Goal: Information Seeking & Learning: Understand process/instructions

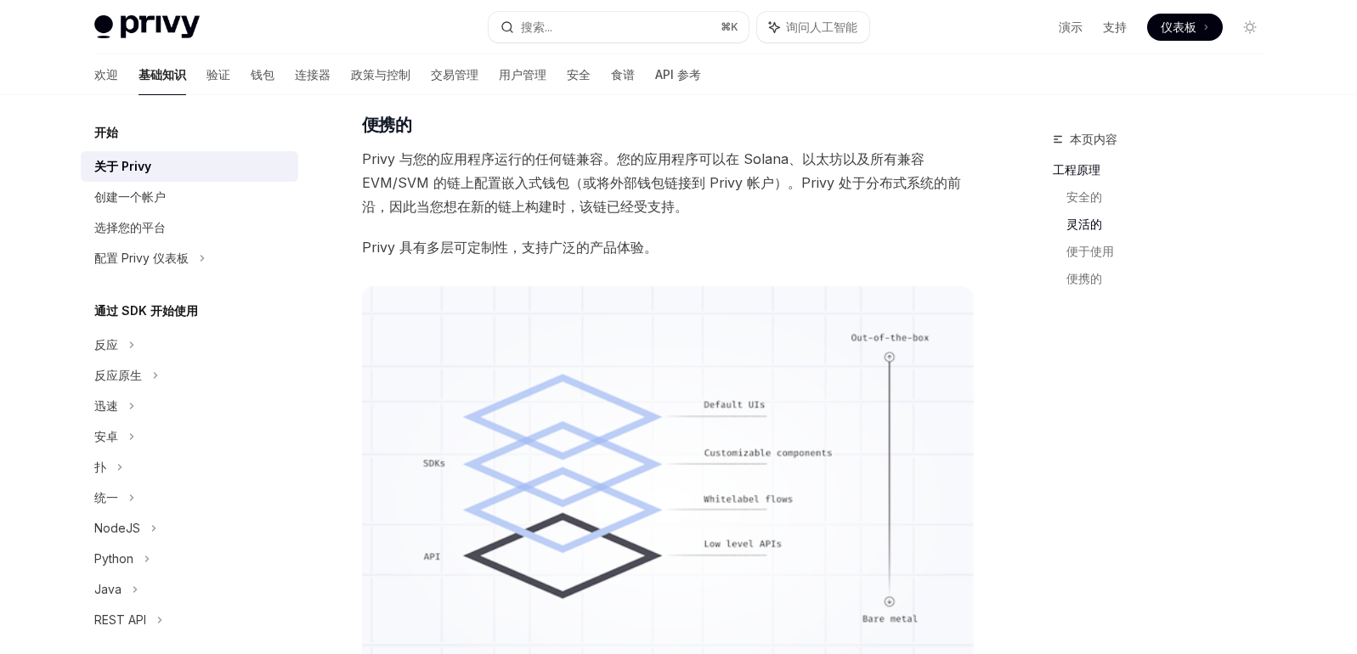
scroll to position [1007, 0]
click at [655, 82] on font "API 参考" at bounding box center [678, 74] width 46 height 17
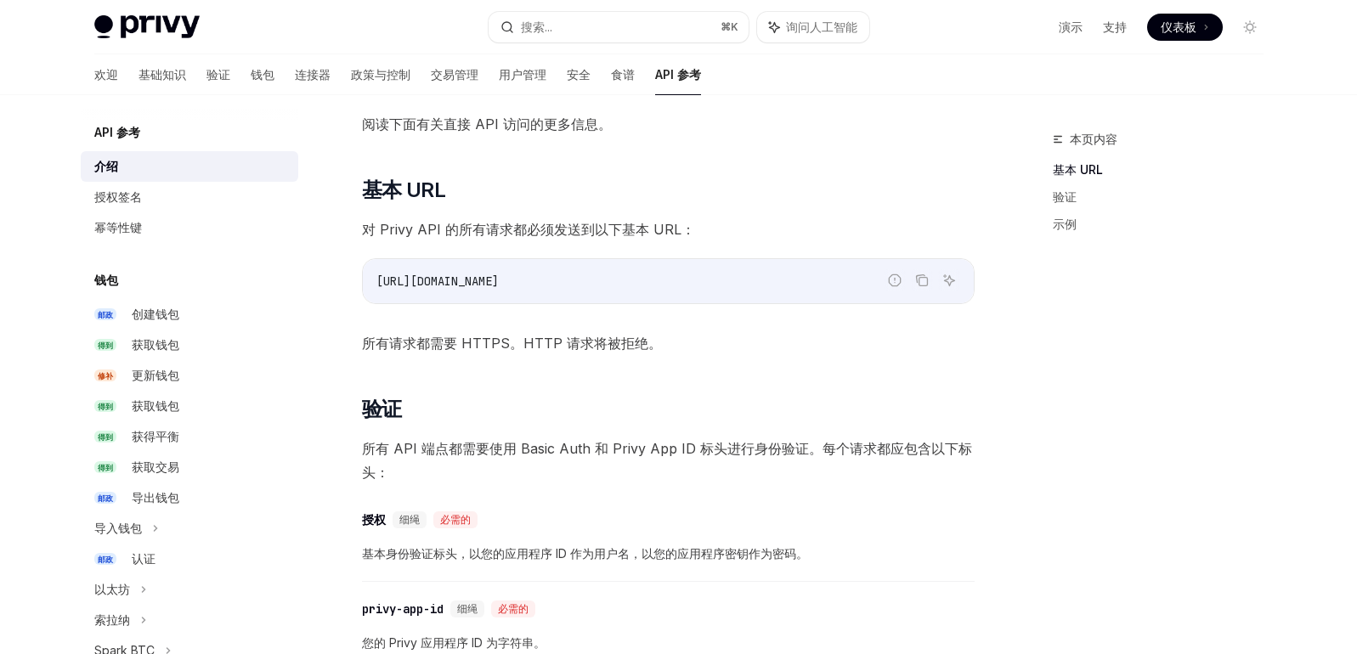
scroll to position [320, 0]
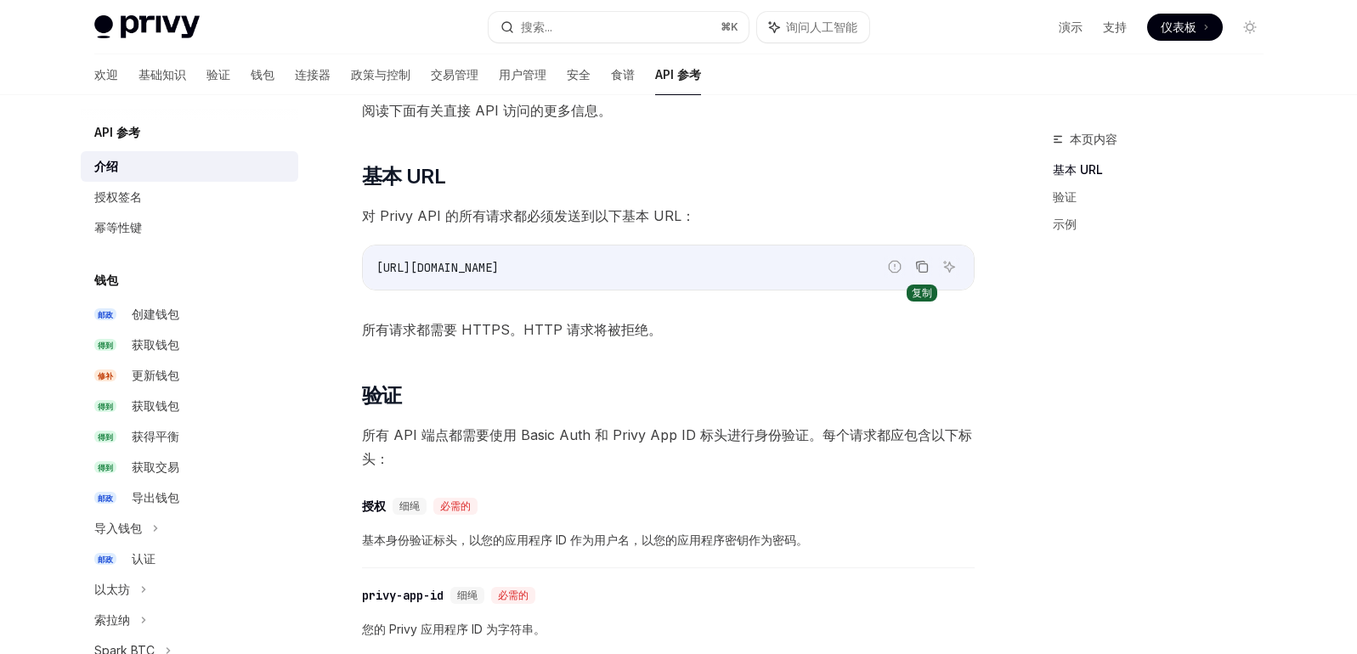
click at [929, 264] on button "复制代码块中的内容" at bounding box center [922, 267] width 22 height 22
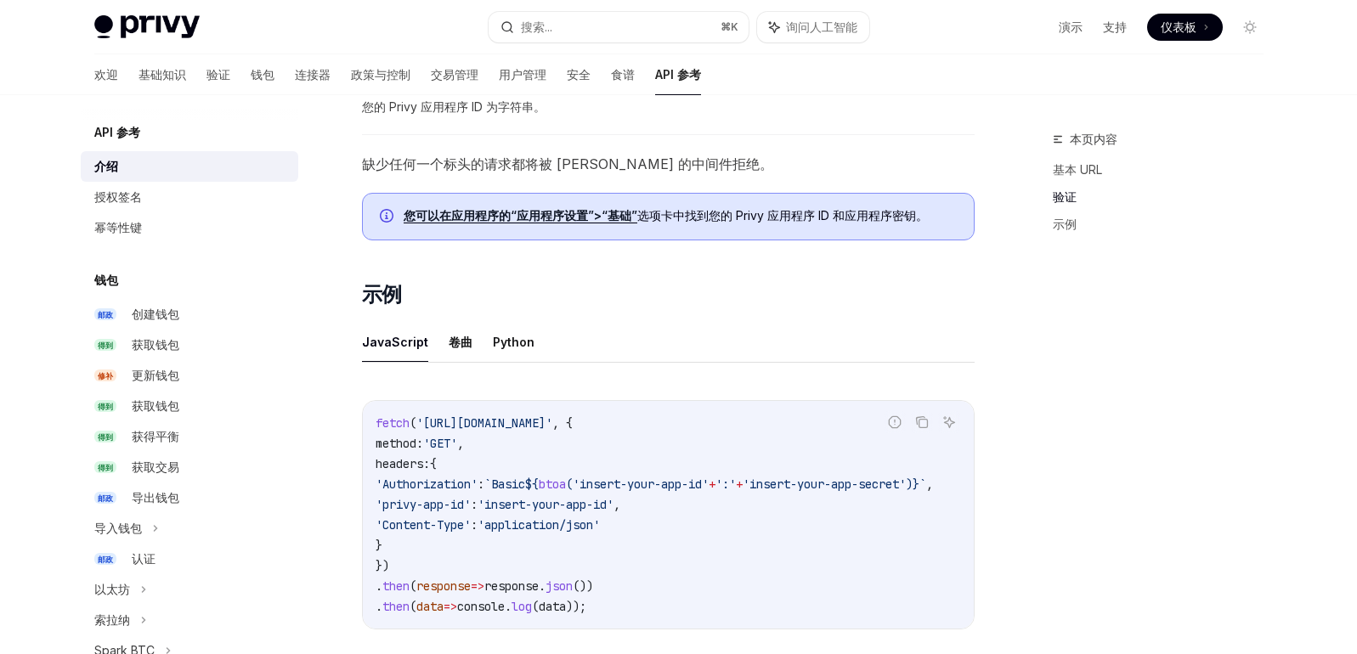
scroll to position [0, 0]
click at [461, 347] on font "卷曲" at bounding box center [461, 342] width 24 height 14
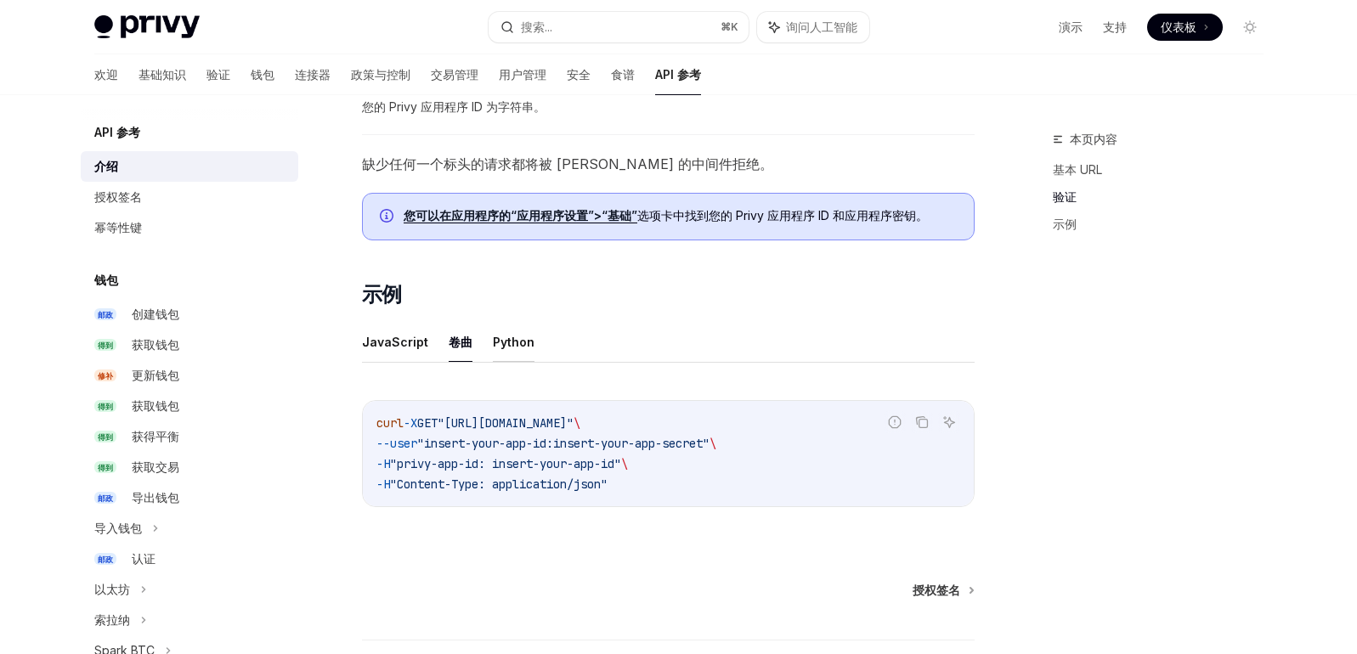
click at [512, 349] on font "Python" at bounding box center [514, 342] width 42 height 20
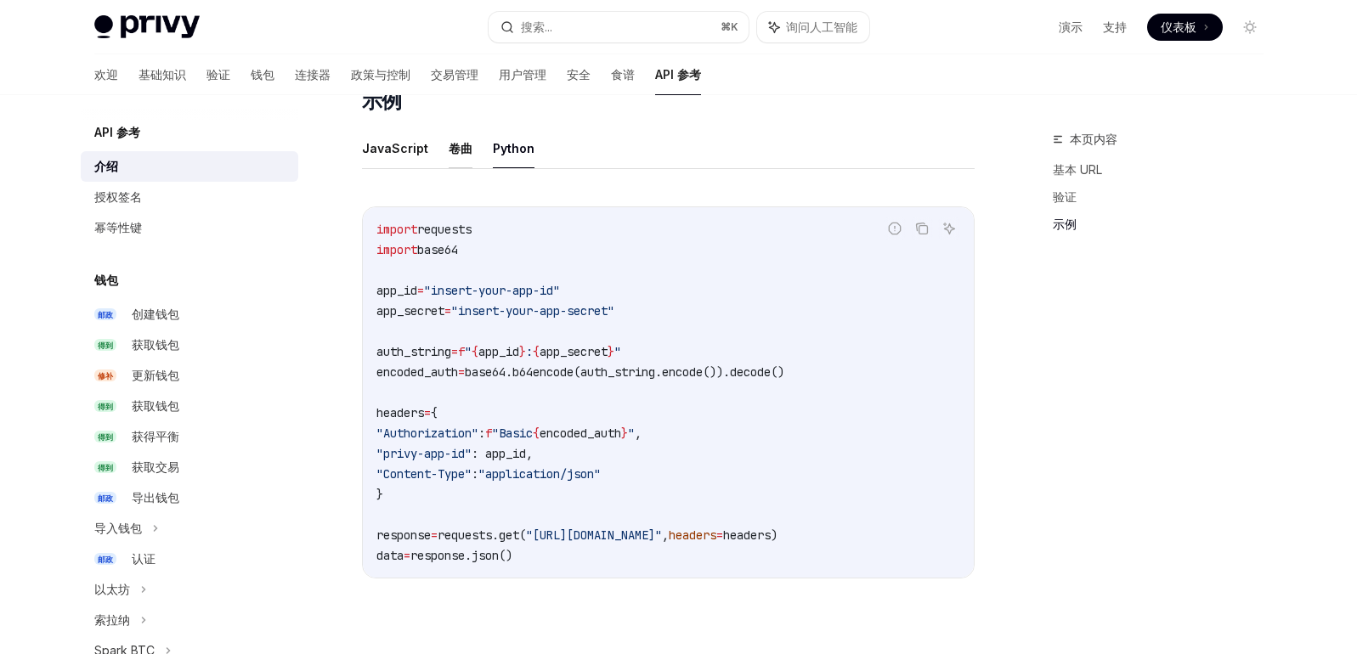
scroll to position [1129, 0]
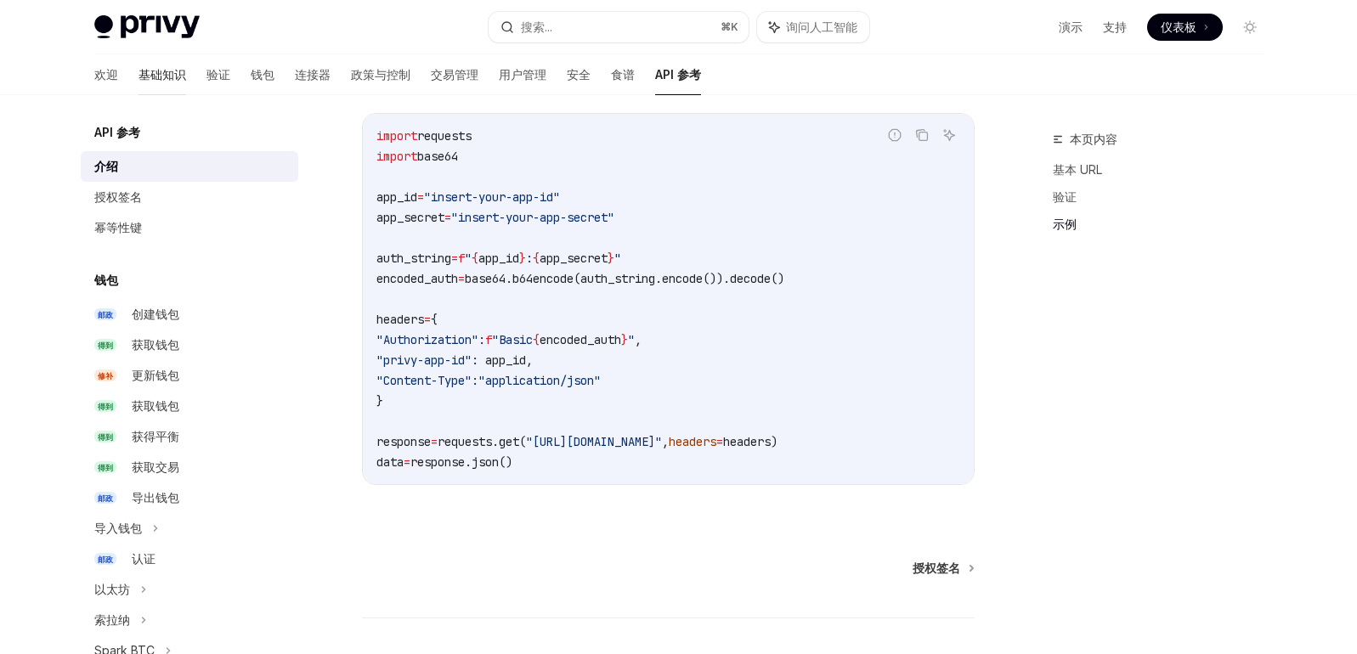
click at [139, 76] on font "基础知识" at bounding box center [163, 74] width 48 height 14
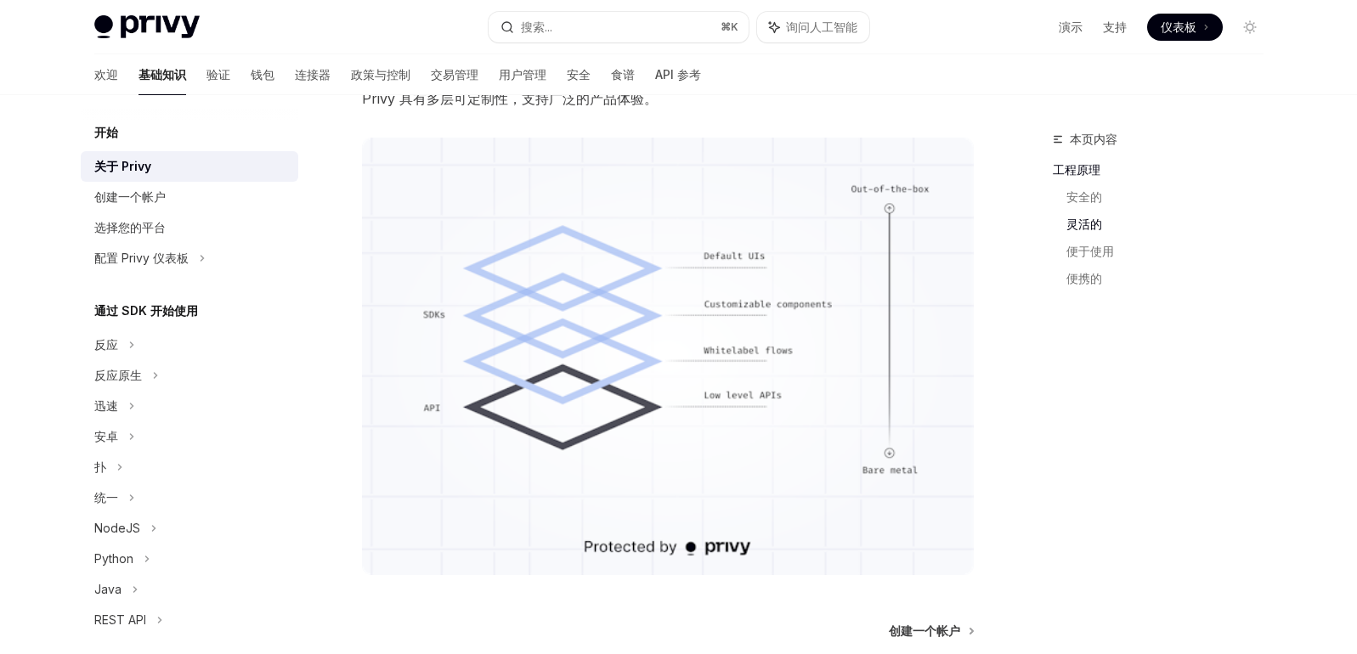
scroll to position [1193, 0]
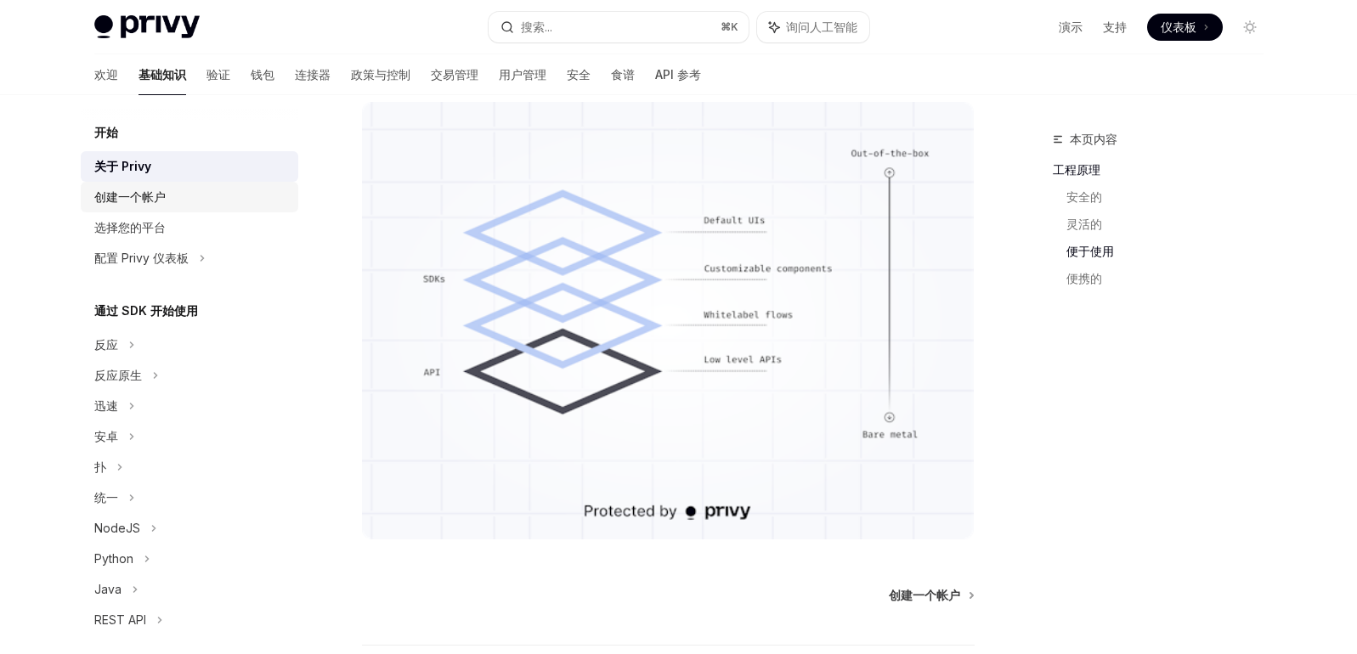
click at [148, 191] on font "创建一个帐户" at bounding box center [129, 196] width 71 height 14
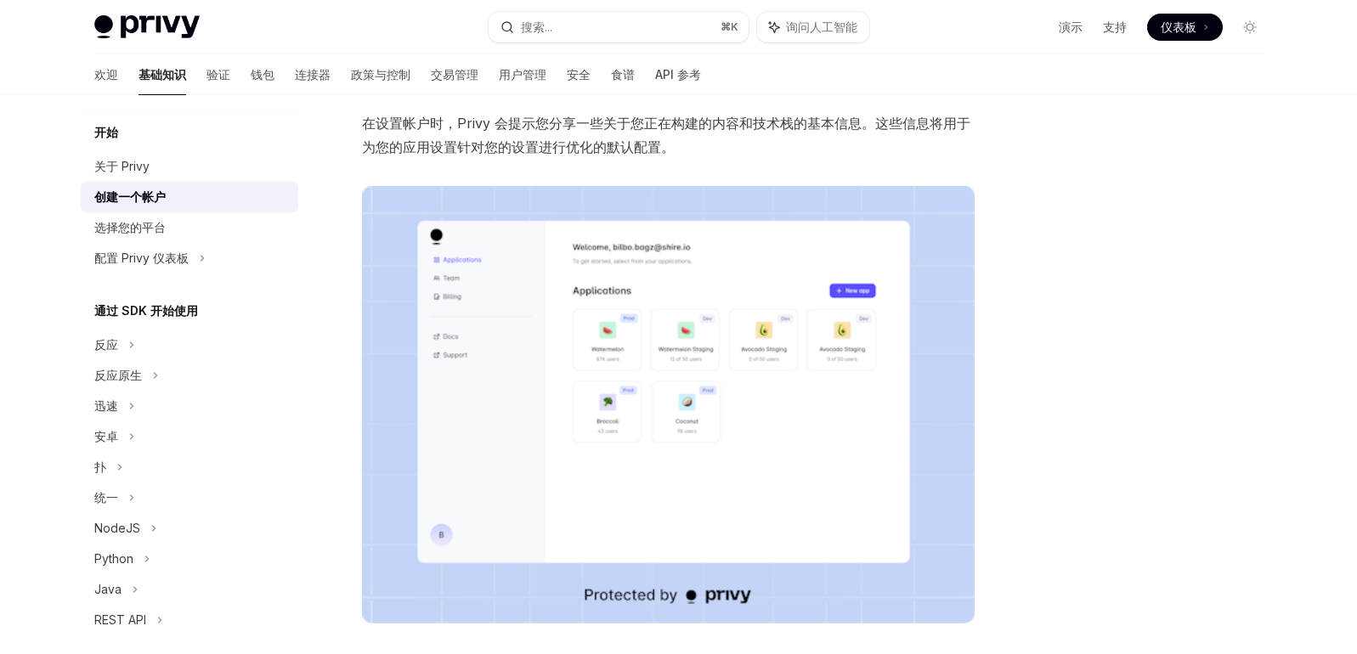
scroll to position [389, 0]
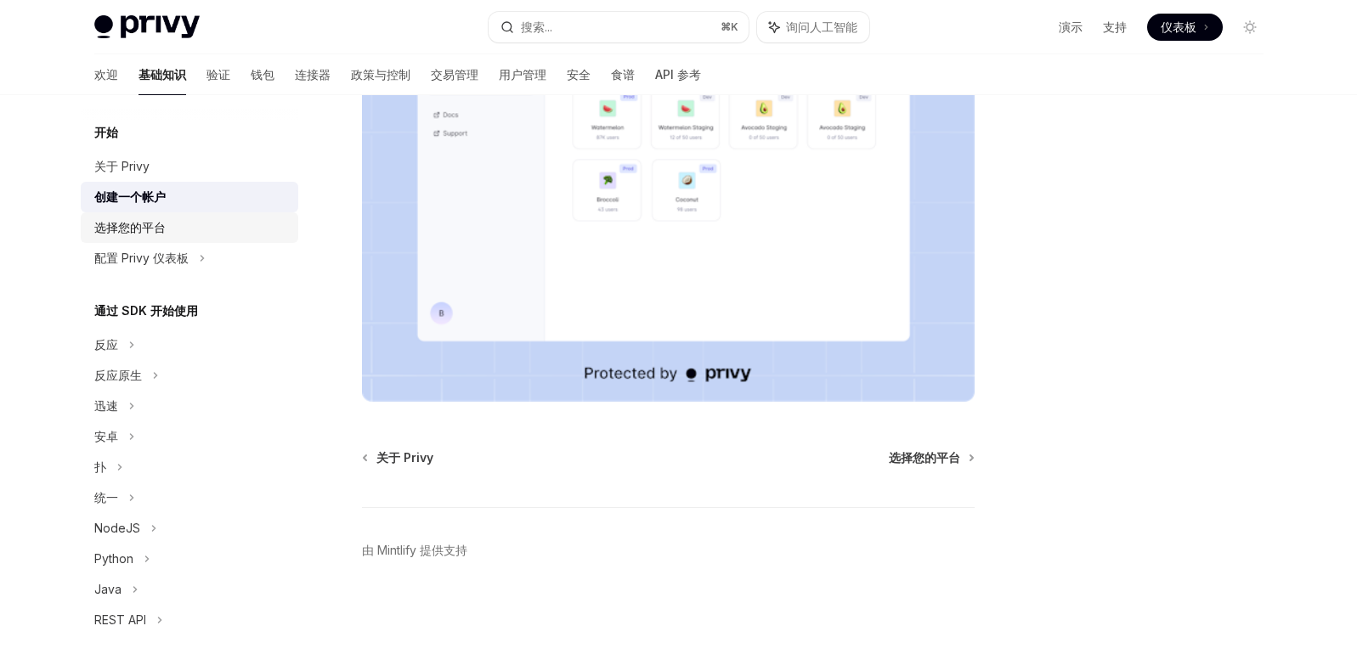
click at [161, 218] on div "选择您的平台" at bounding box center [129, 228] width 71 height 20
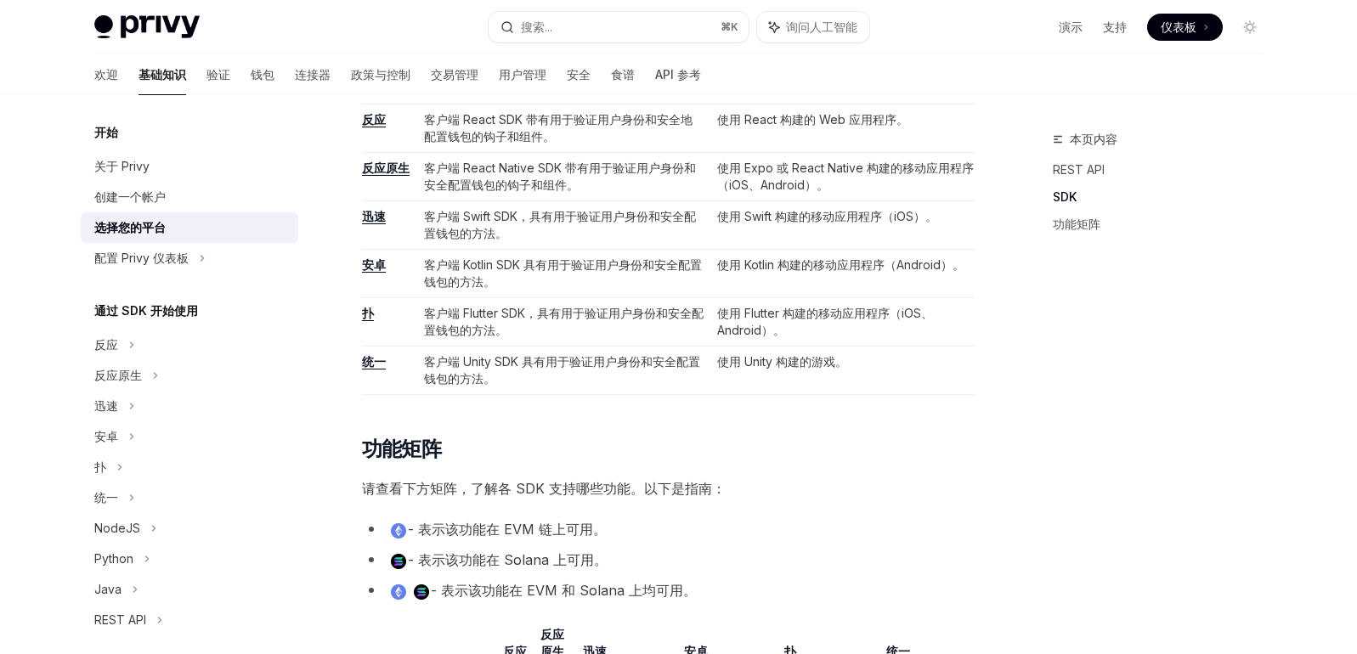
scroll to position [1018, 0]
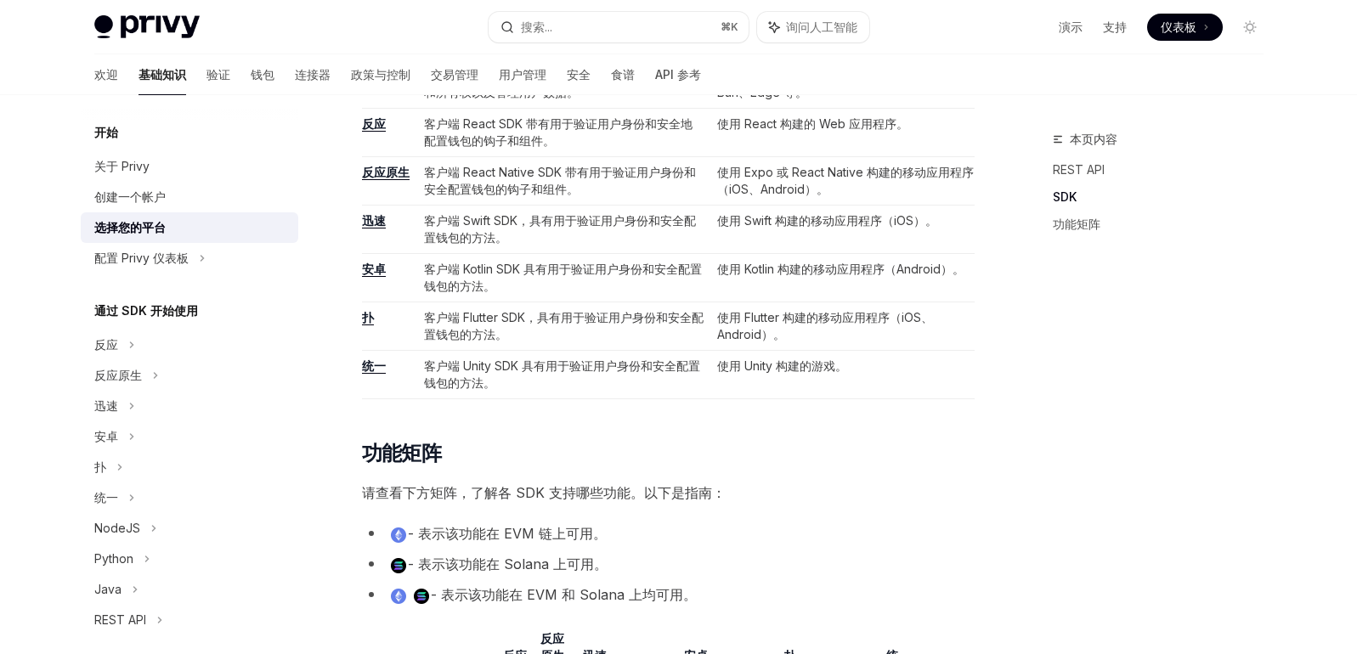
click at [367, 324] on font "扑" at bounding box center [368, 317] width 12 height 14
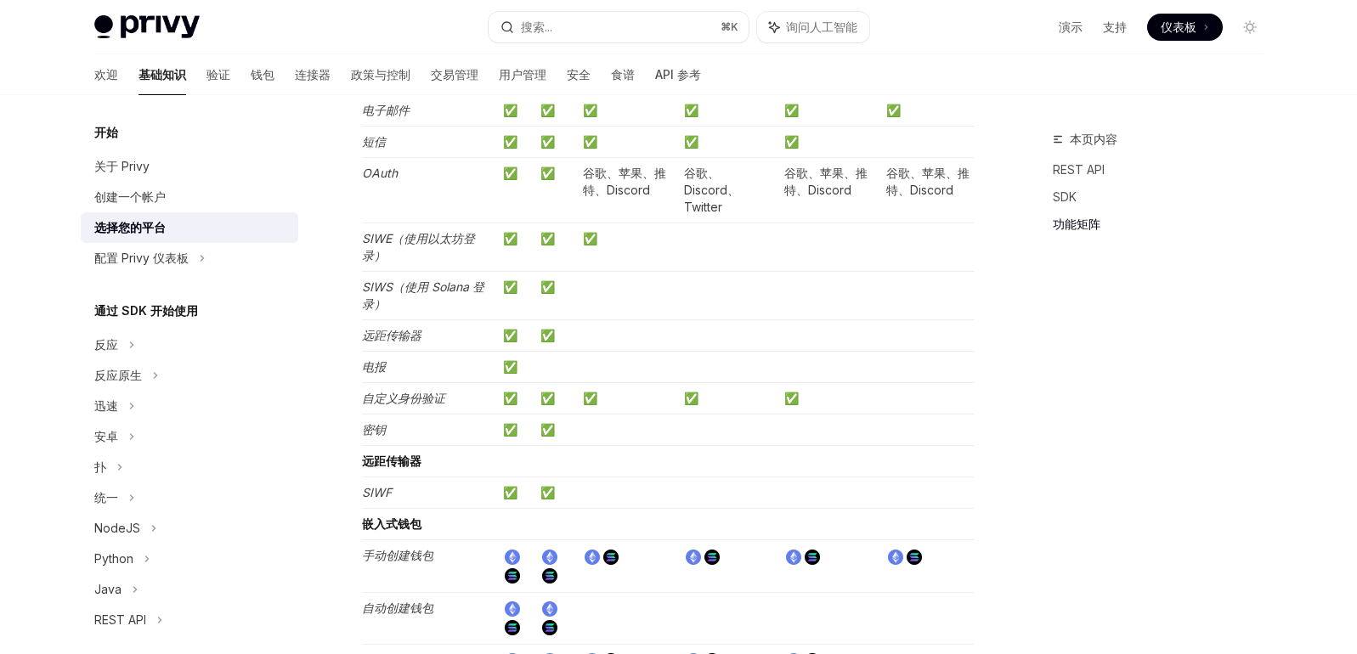
scroll to position [1586, 0]
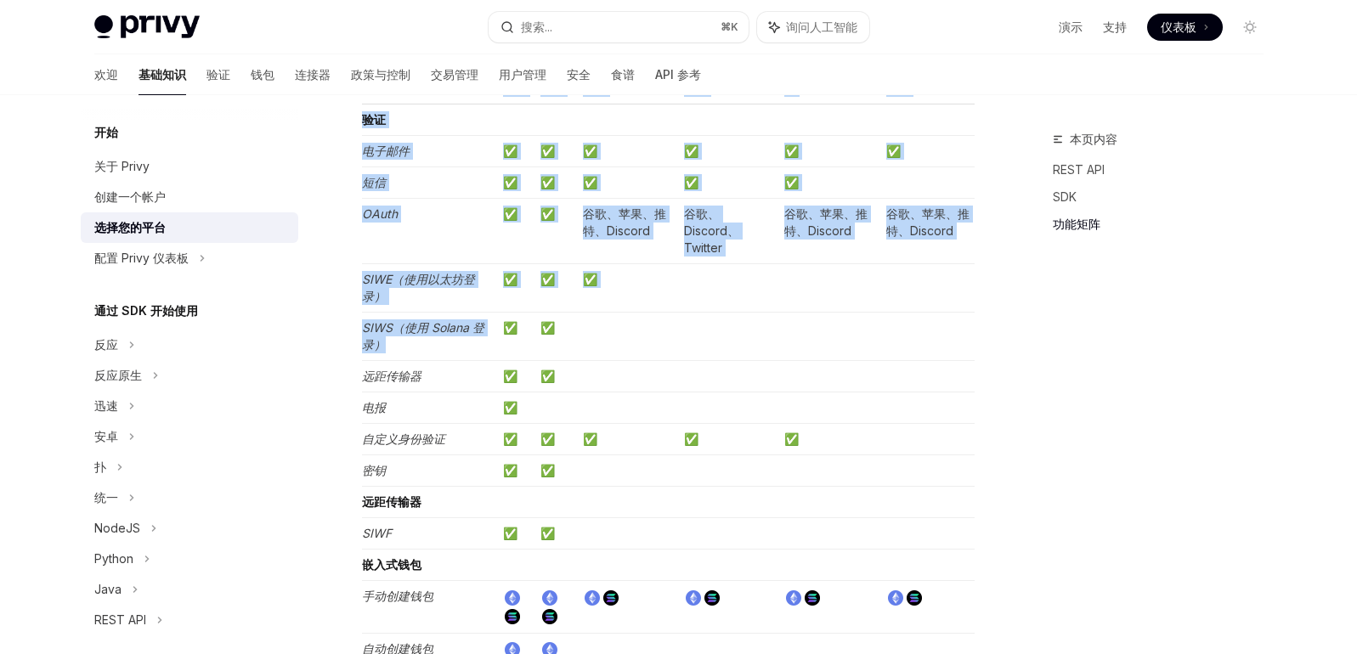
drag, startPoint x: 360, startPoint y: 275, endPoint x: 394, endPoint y: 348, distance: 80.6
click at [392, 349] on div "开始 选择您的平台 OpenAI 在 ChatGPT 中打开 OpenAI 在 ChatGPT 中打开 Privy 构建了灵活的钱包和密钥管理基础架构，以支持…" at bounding box center [509, 346] width 938 height 3604
click at [394, 350] on td "SIWS（使用 Solana 登录）" at bounding box center [429, 337] width 134 height 48
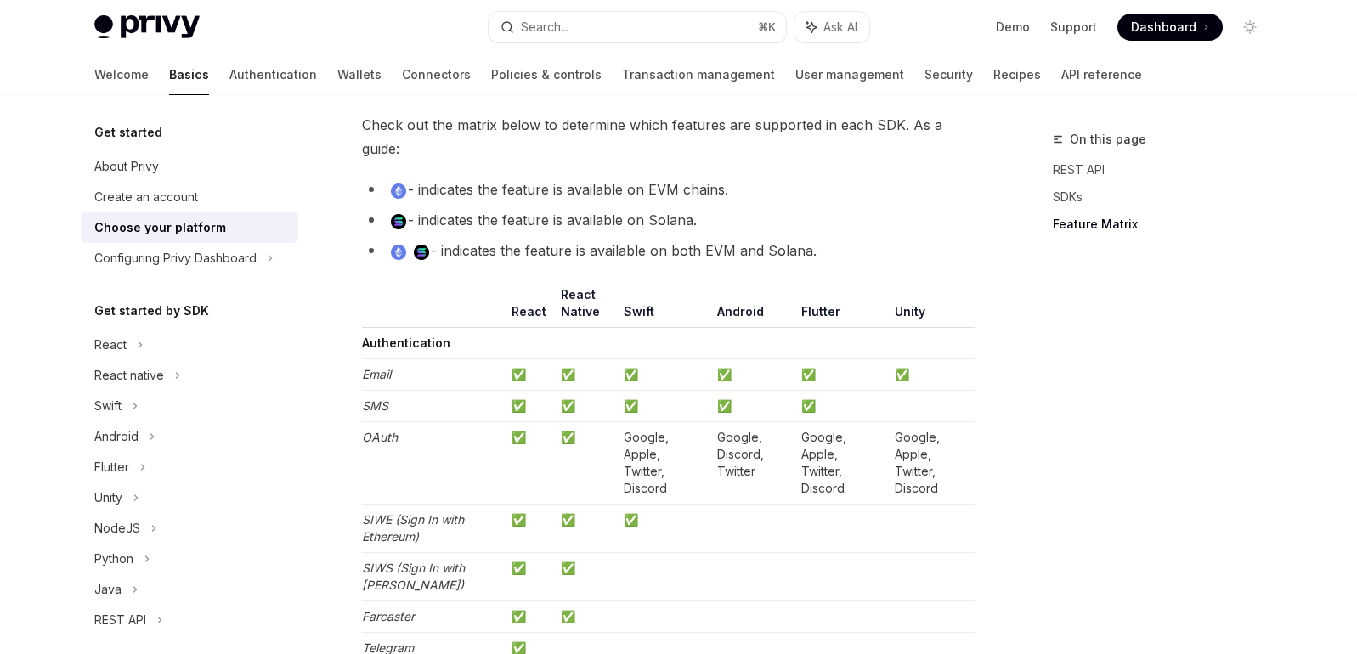
scroll to position [1432, 0]
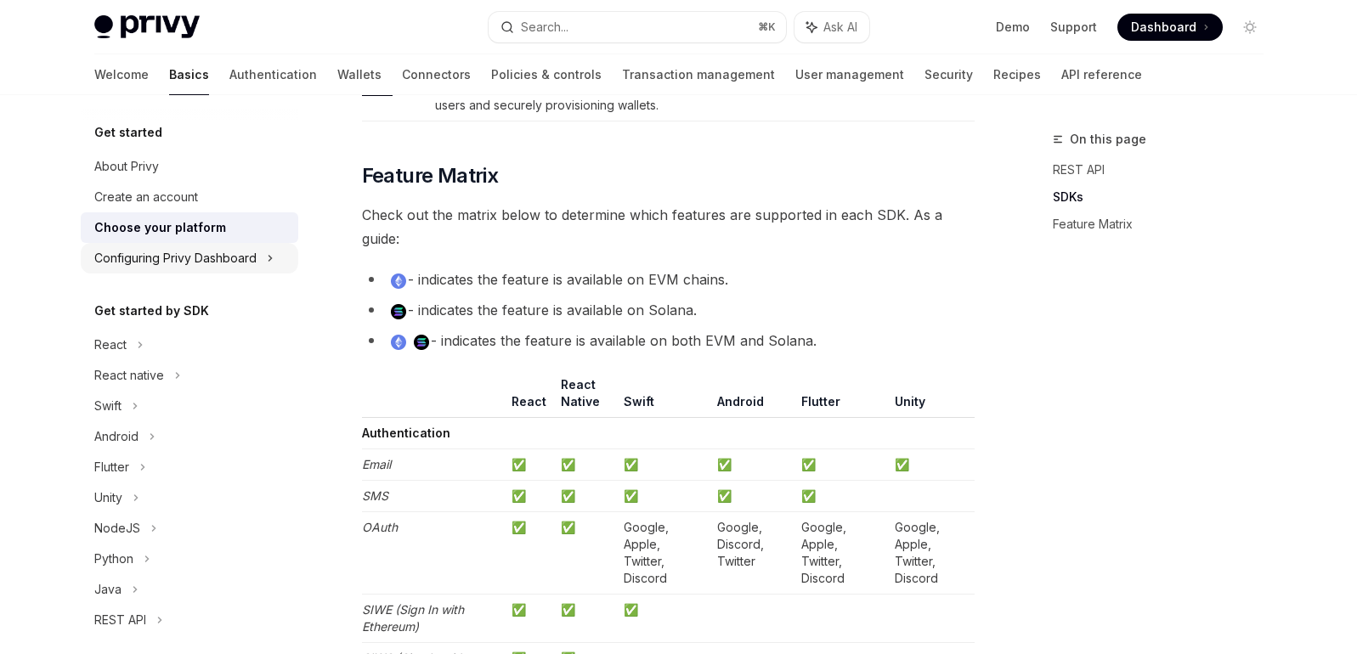
click at [173, 265] on div "Configuring Privy Dashboard" at bounding box center [175, 258] width 162 height 20
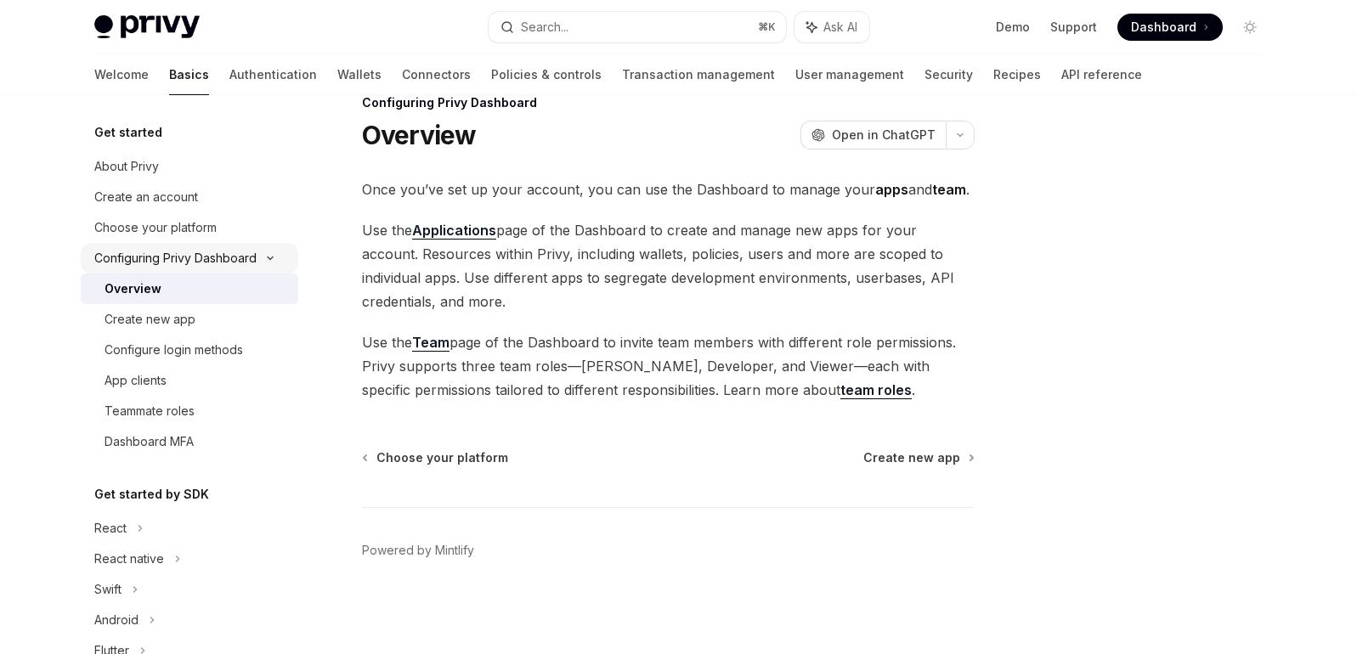
scroll to position [37, 0]
click at [129, 315] on div "Create new app" at bounding box center [150, 319] width 91 height 20
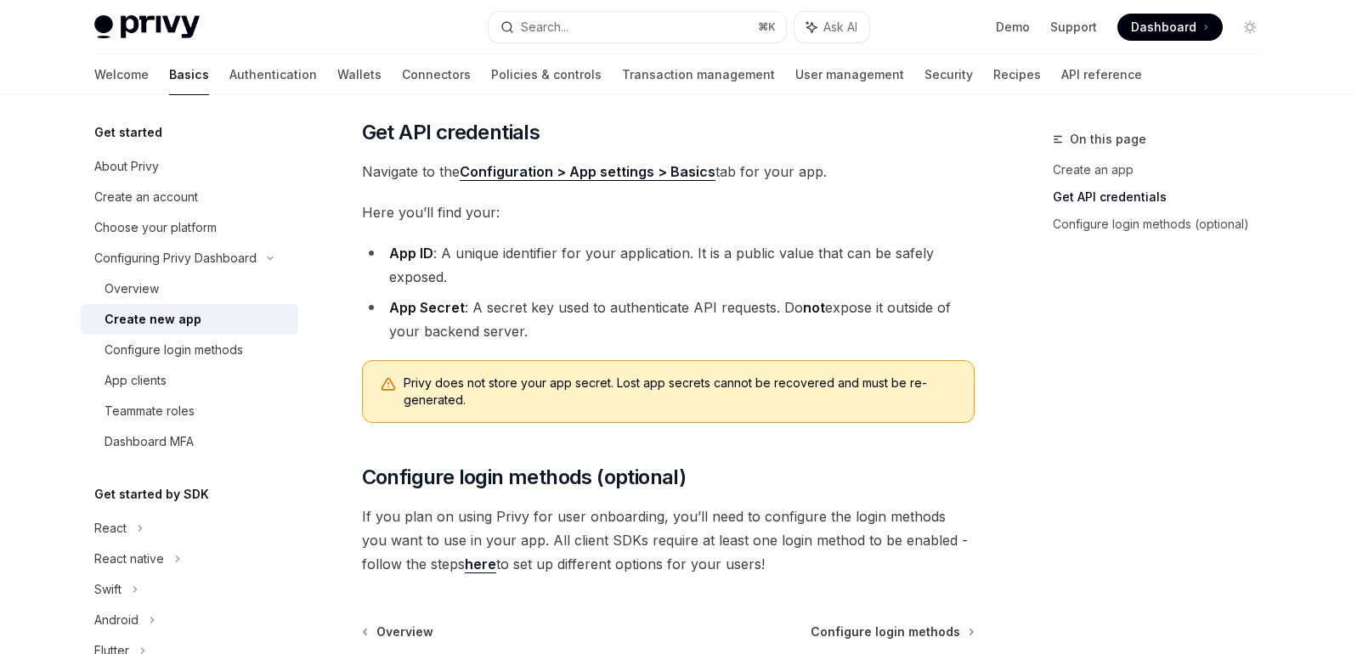
scroll to position [365, 0]
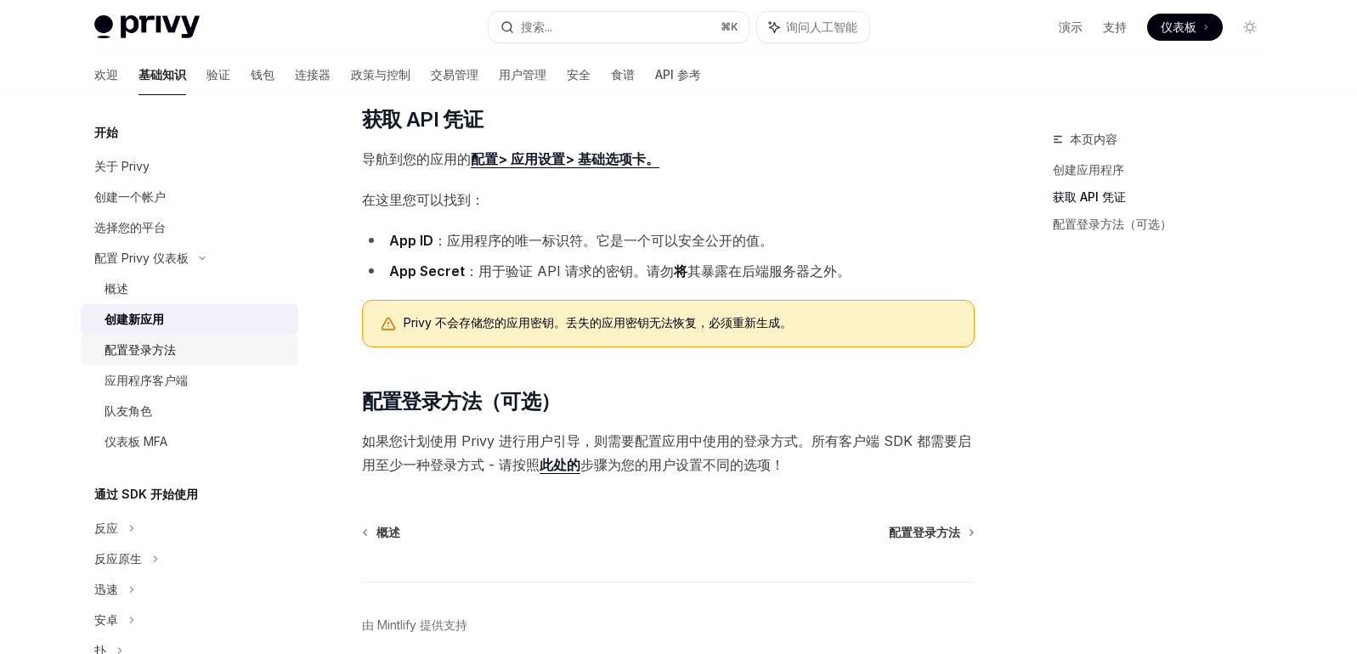
click at [139, 347] on font "配置登录方法" at bounding box center [140, 349] width 71 height 14
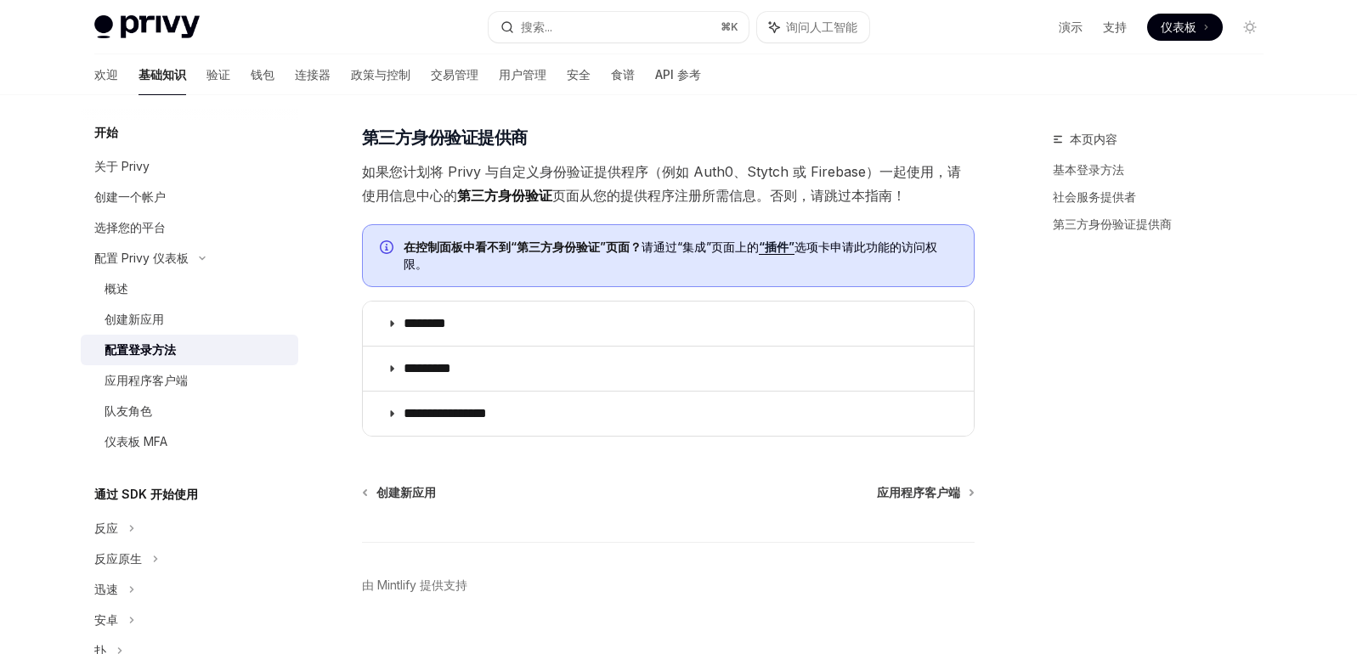
scroll to position [839, 0]
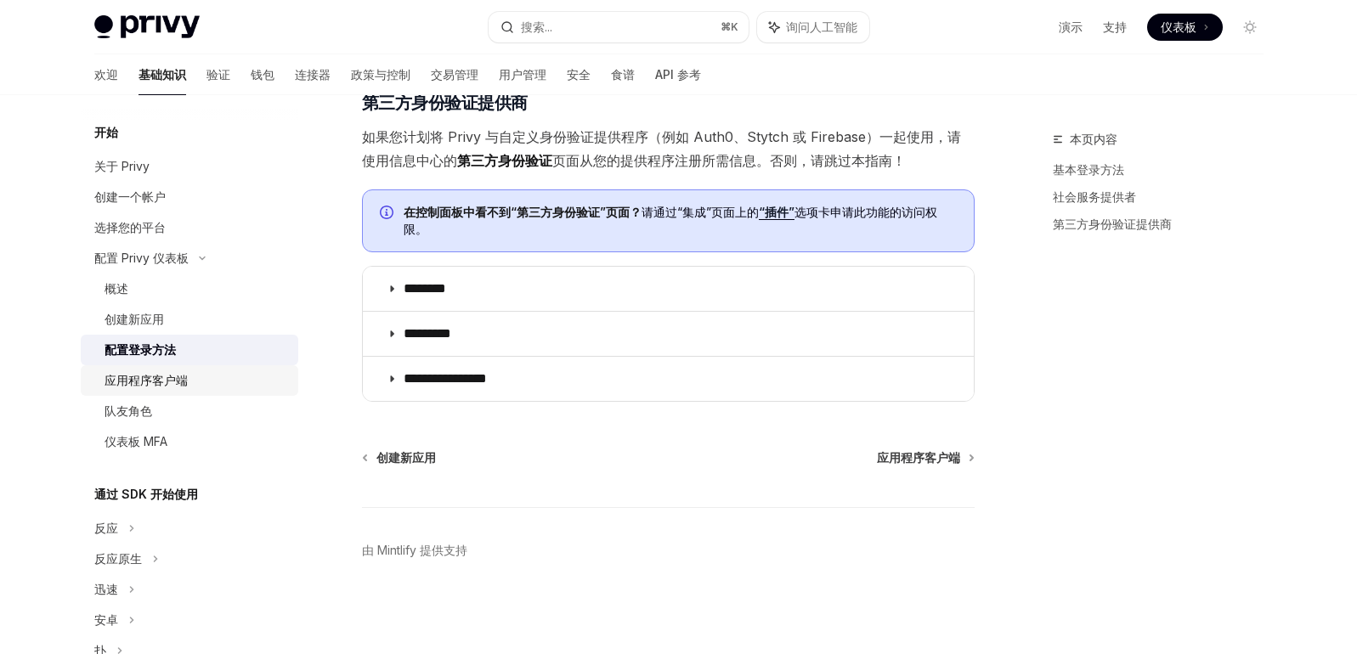
click at [127, 381] on font "应用程序客户端" at bounding box center [146, 380] width 83 height 14
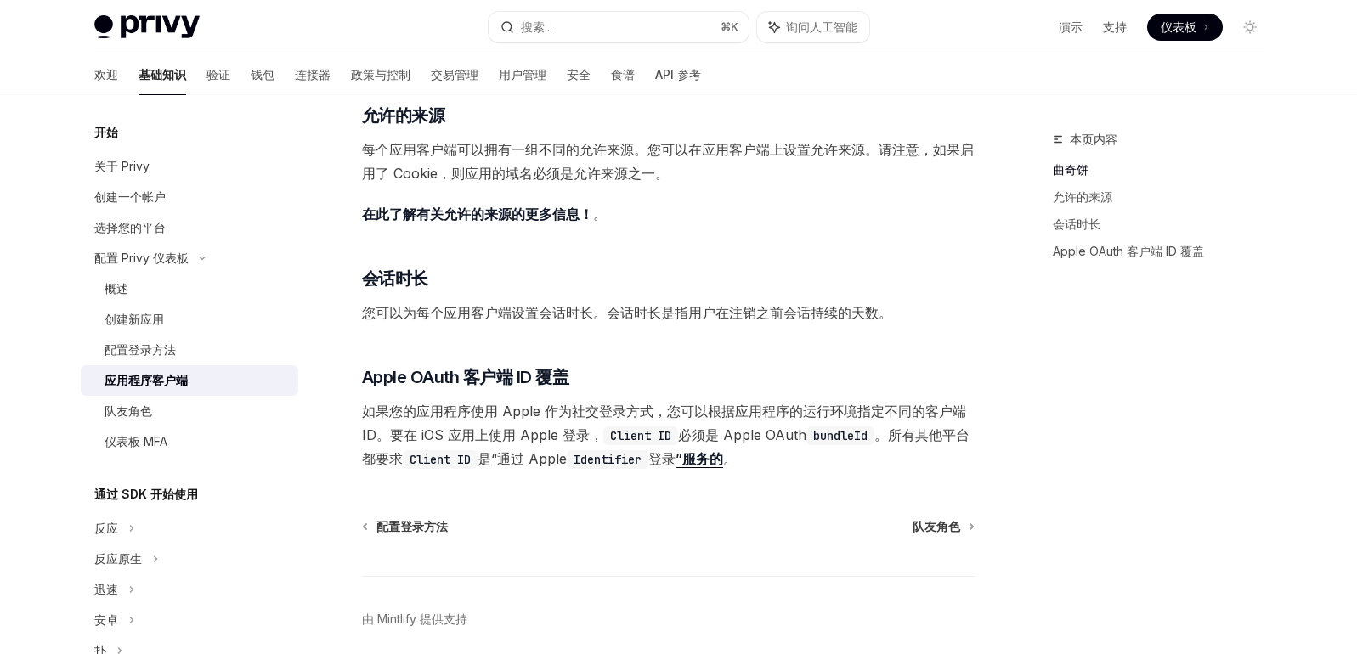
scroll to position [609, 0]
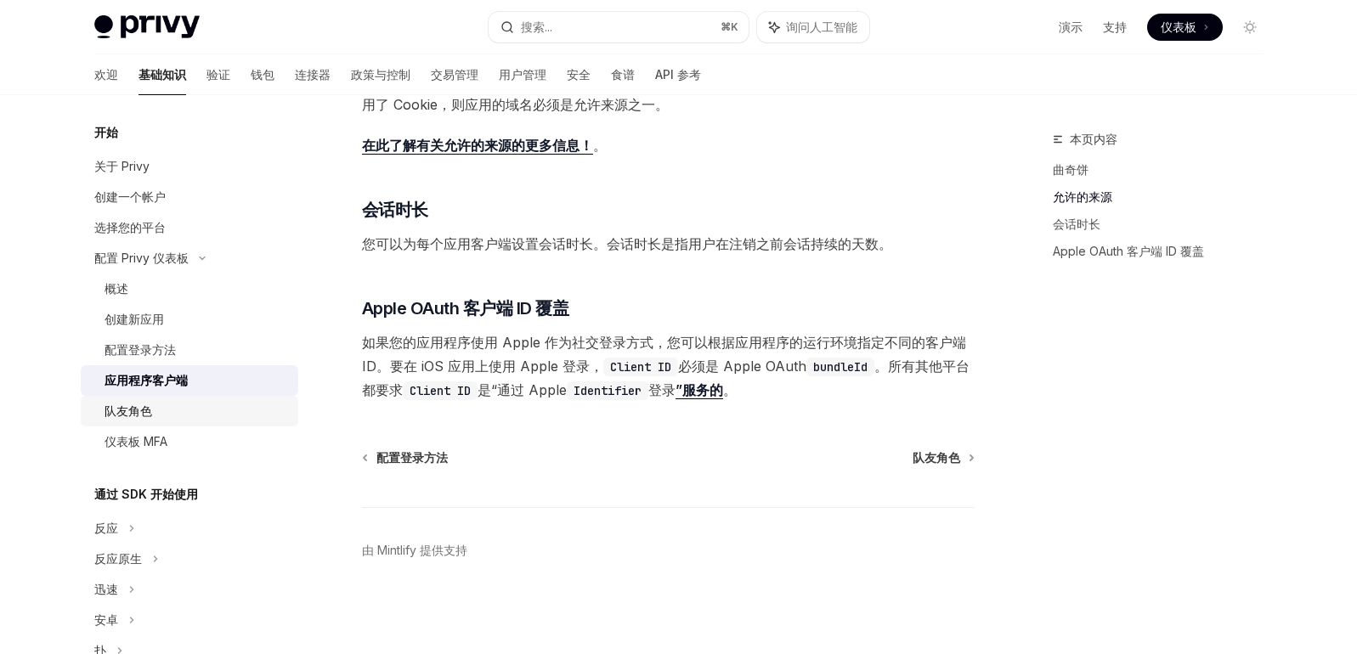
click at [108, 404] on font "队友角色" at bounding box center [129, 411] width 48 height 14
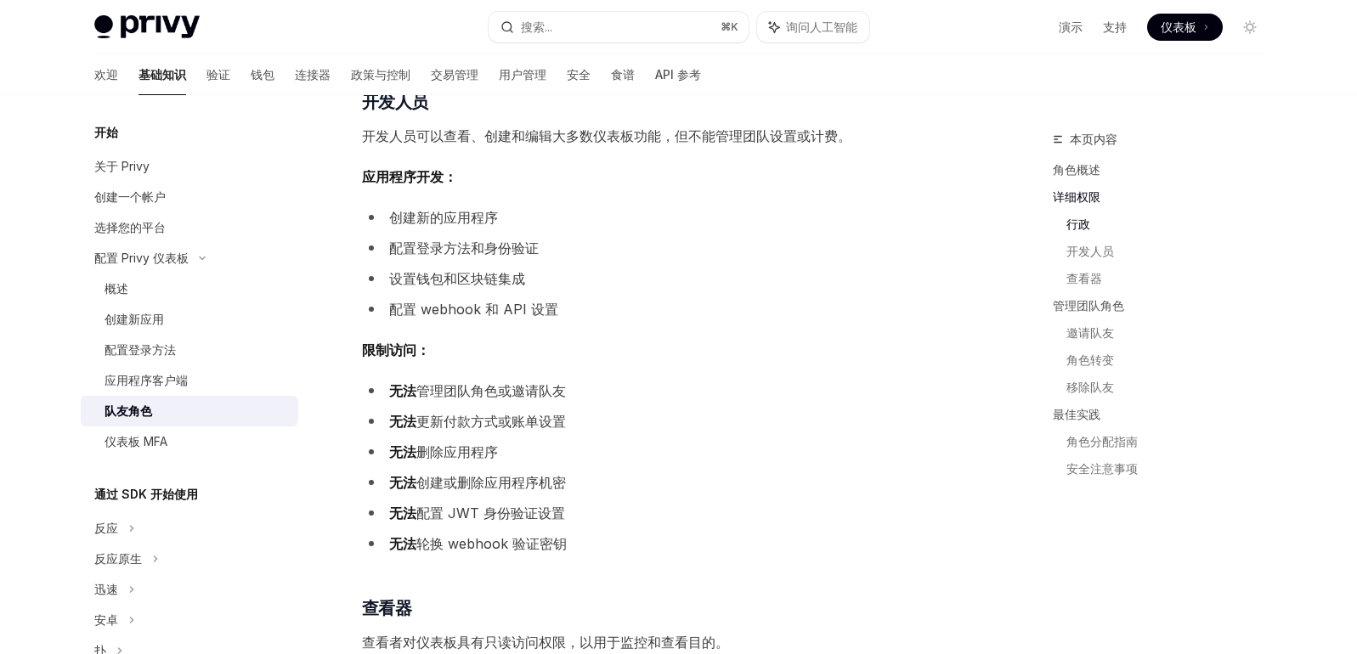
scroll to position [1017, 0]
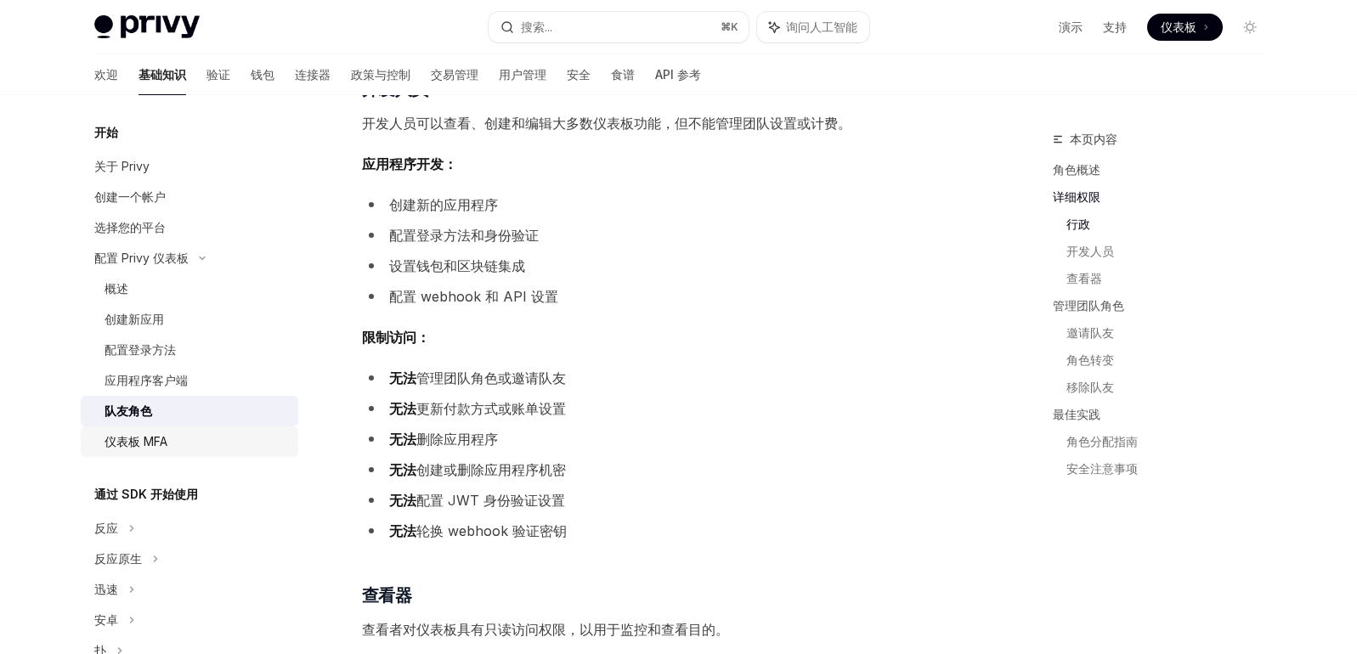
click at [148, 447] on font "仪表板 MFA" at bounding box center [136, 441] width 63 height 14
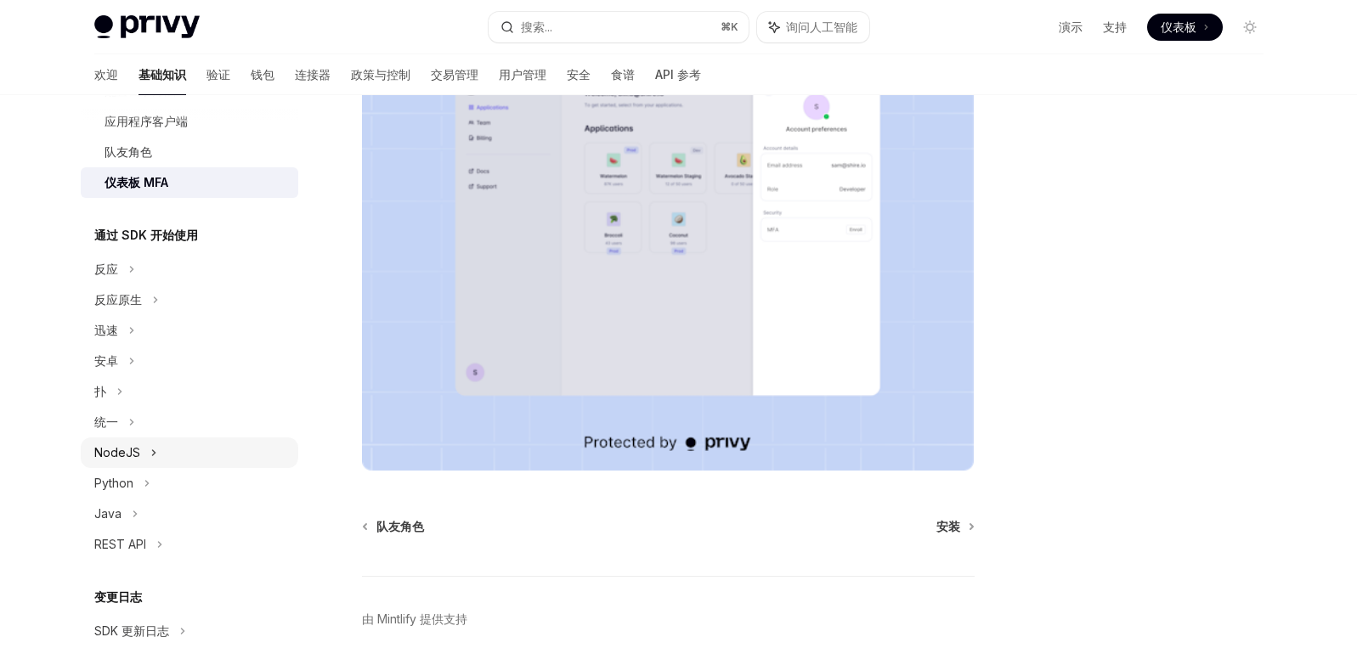
scroll to position [308, 0]
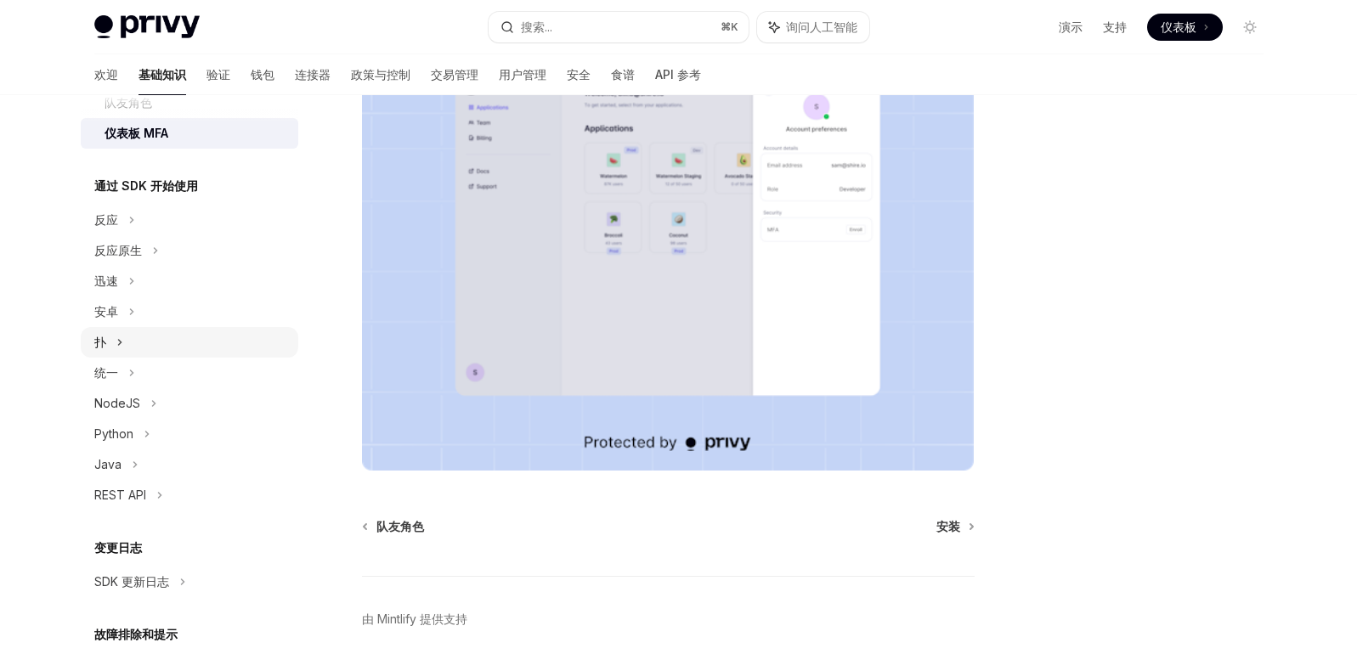
click at [113, 340] on div "扑" at bounding box center [190, 342] width 218 height 31
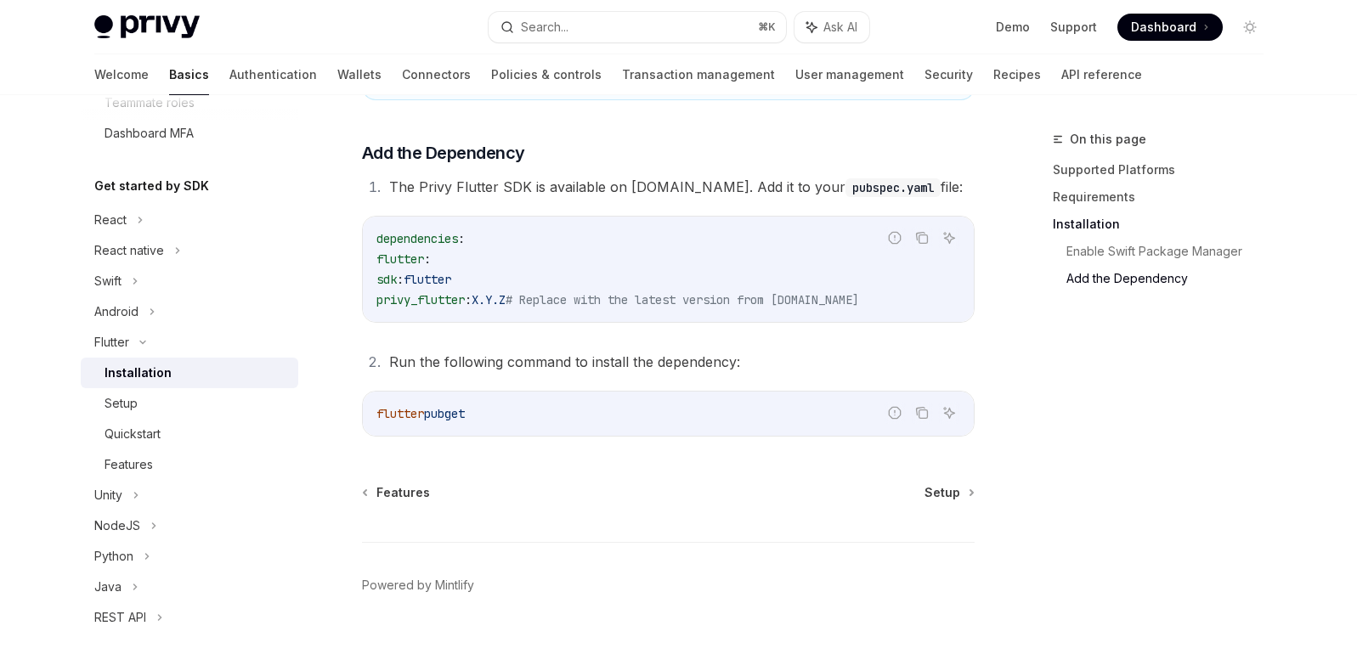
scroll to position [781, 0]
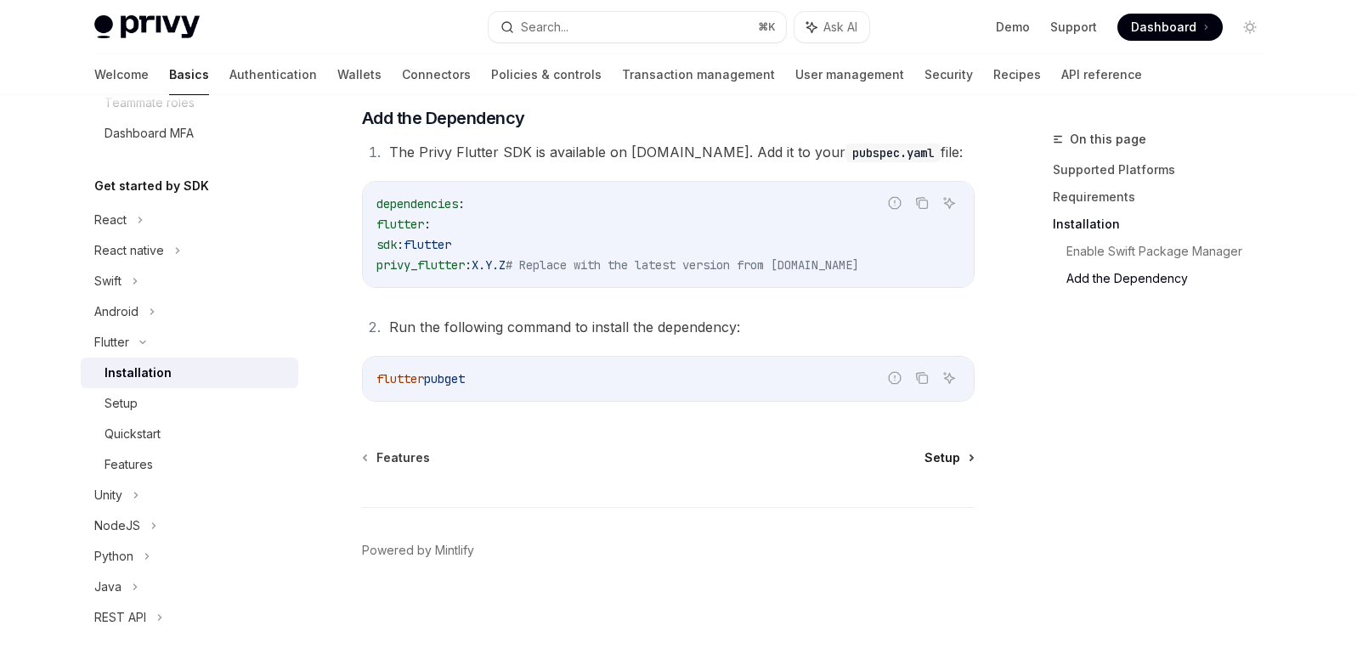
click at [946, 460] on span "Setup" at bounding box center [943, 458] width 36 height 17
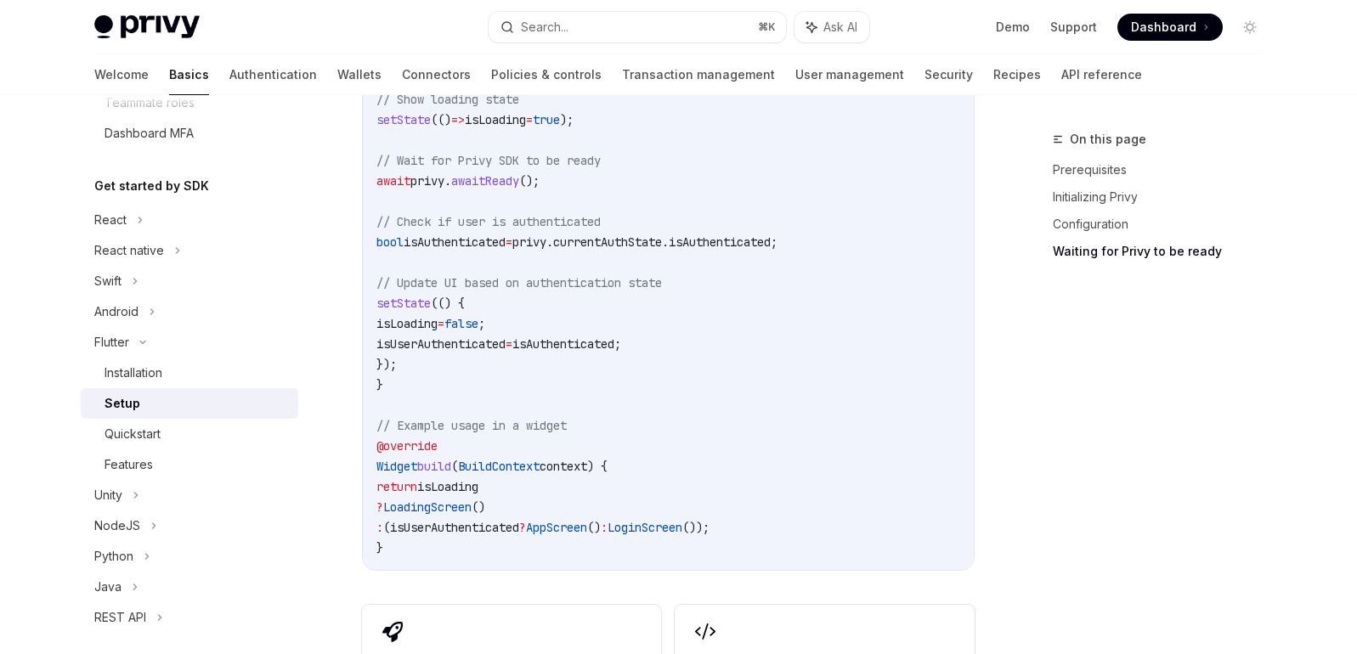
scroll to position [1780, 0]
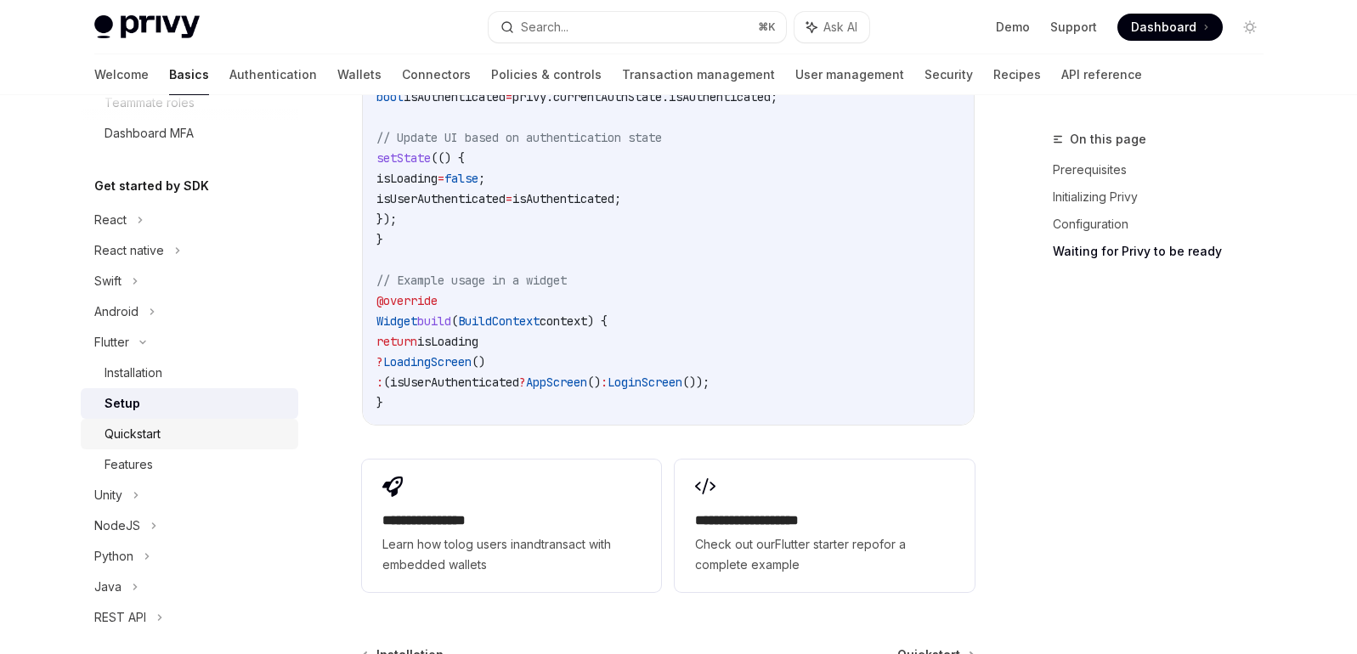
click at [183, 440] on div "Quickstart" at bounding box center [197, 434] width 184 height 20
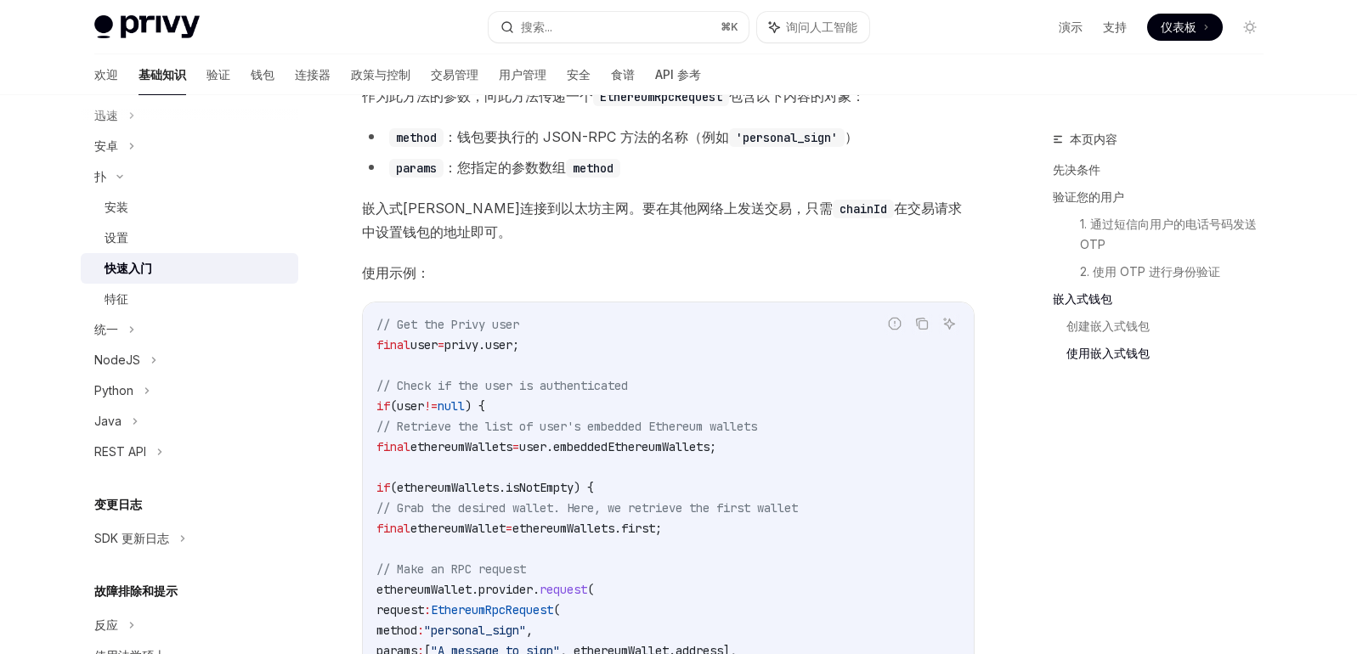
scroll to position [489, 0]
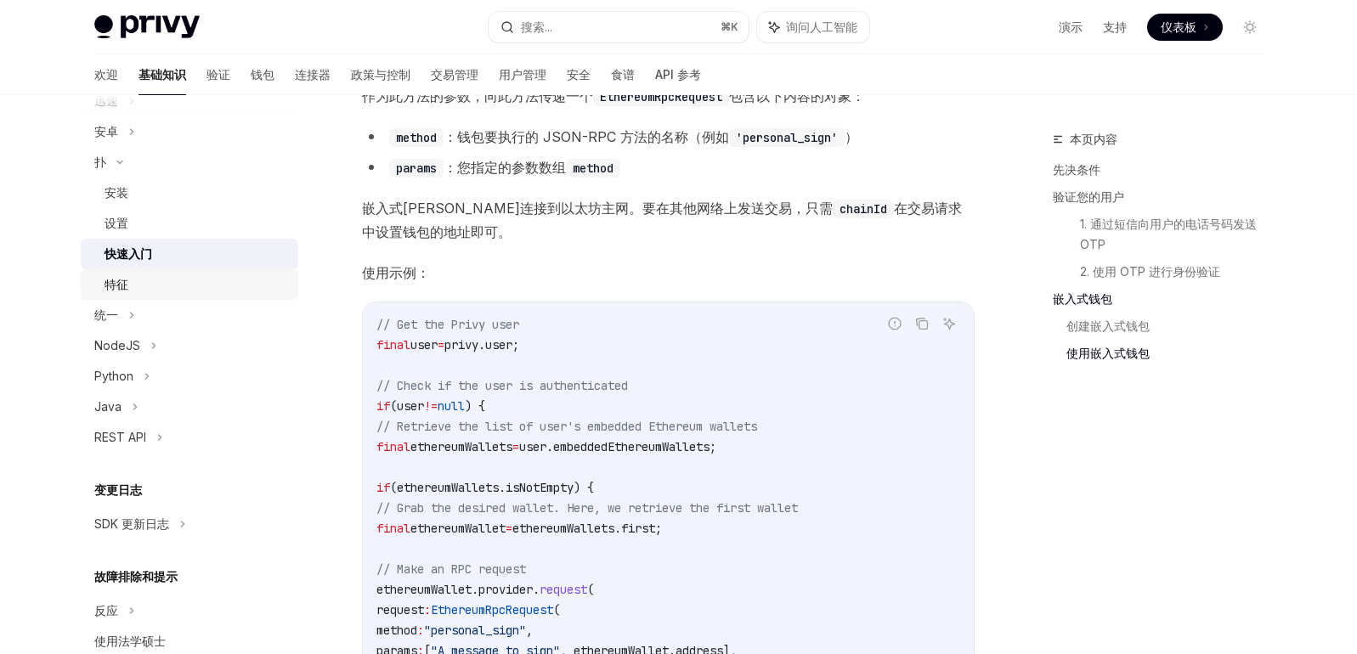
click at [135, 286] on div "特征" at bounding box center [197, 284] width 184 height 20
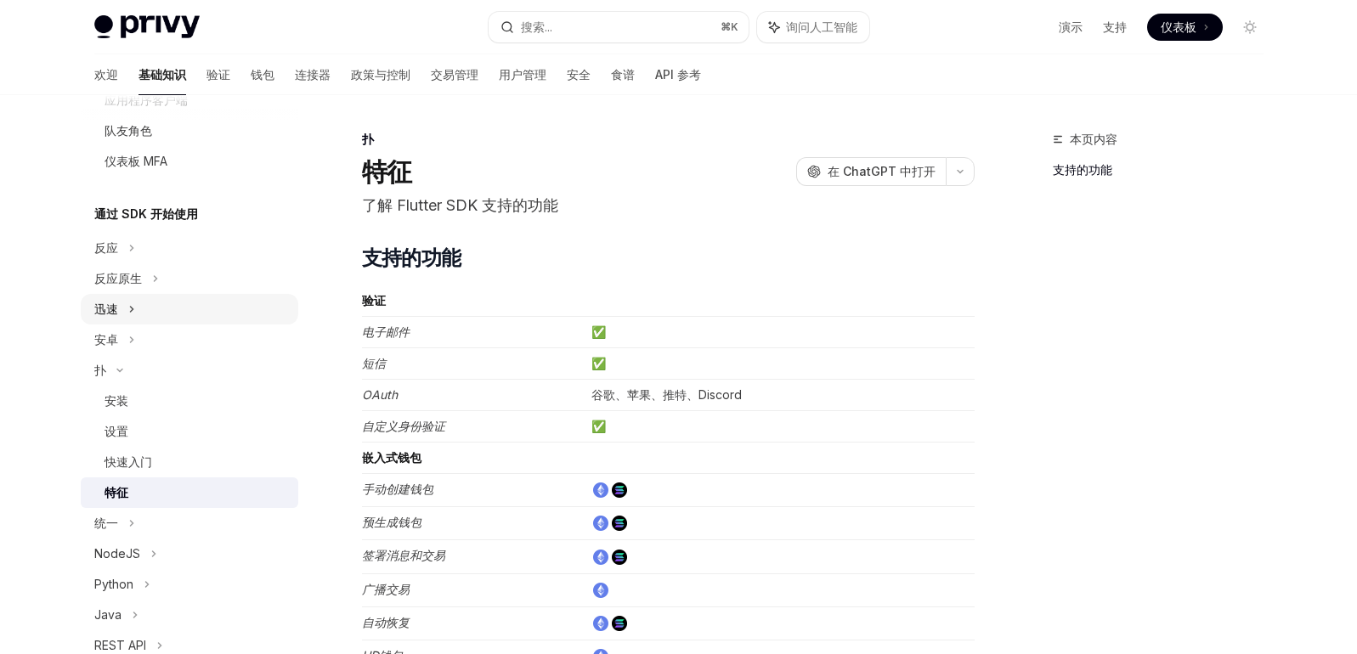
scroll to position [248, 0]
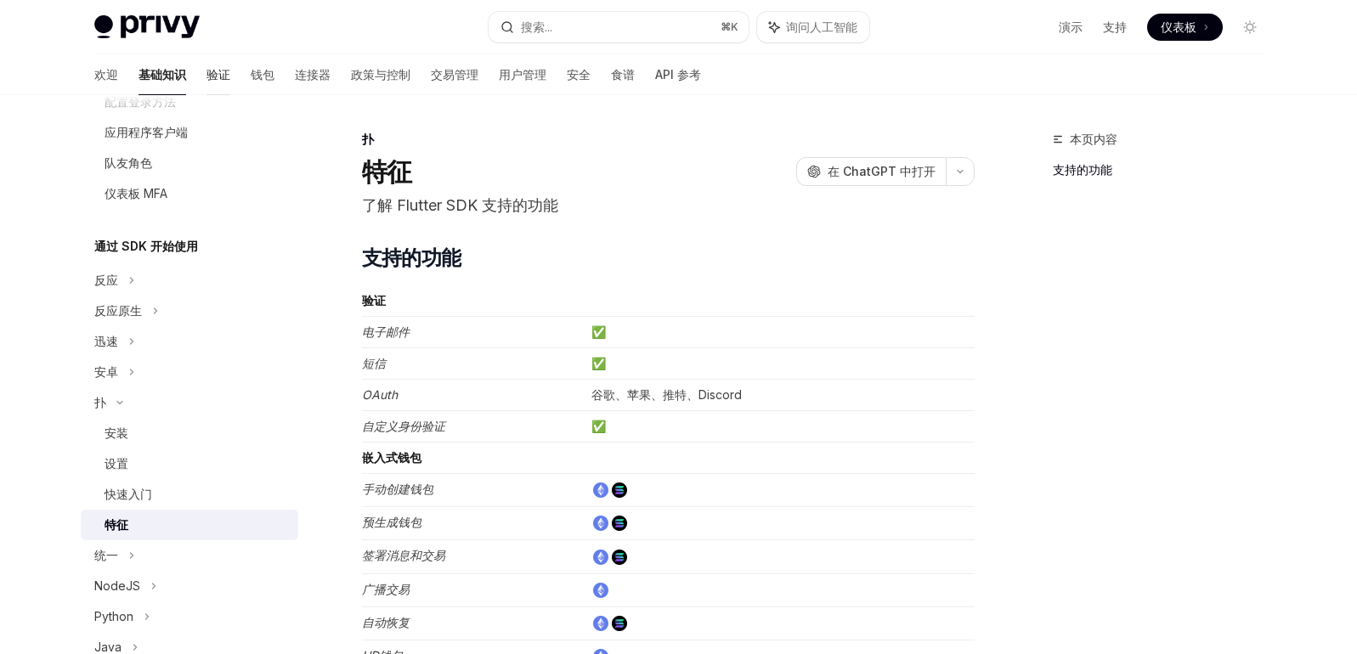
click at [206, 81] on font "验证" at bounding box center [218, 74] width 24 height 14
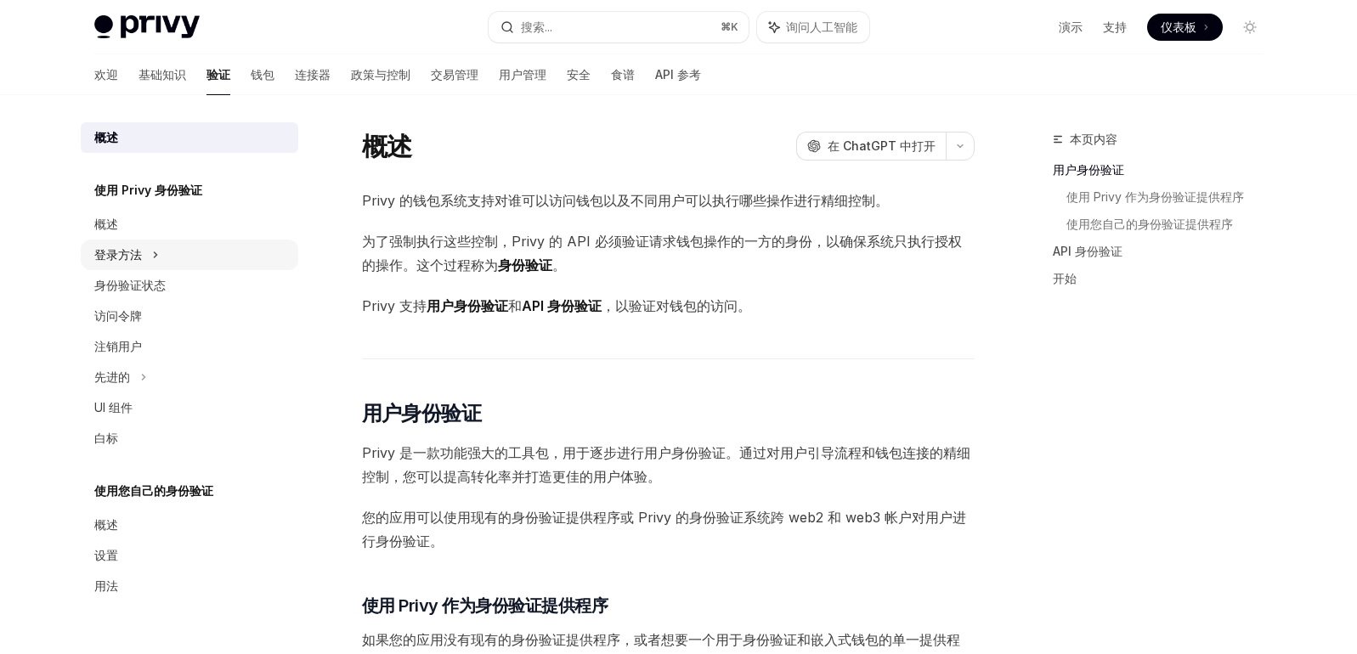
click at [122, 257] on font "登录方法" at bounding box center [118, 254] width 48 height 14
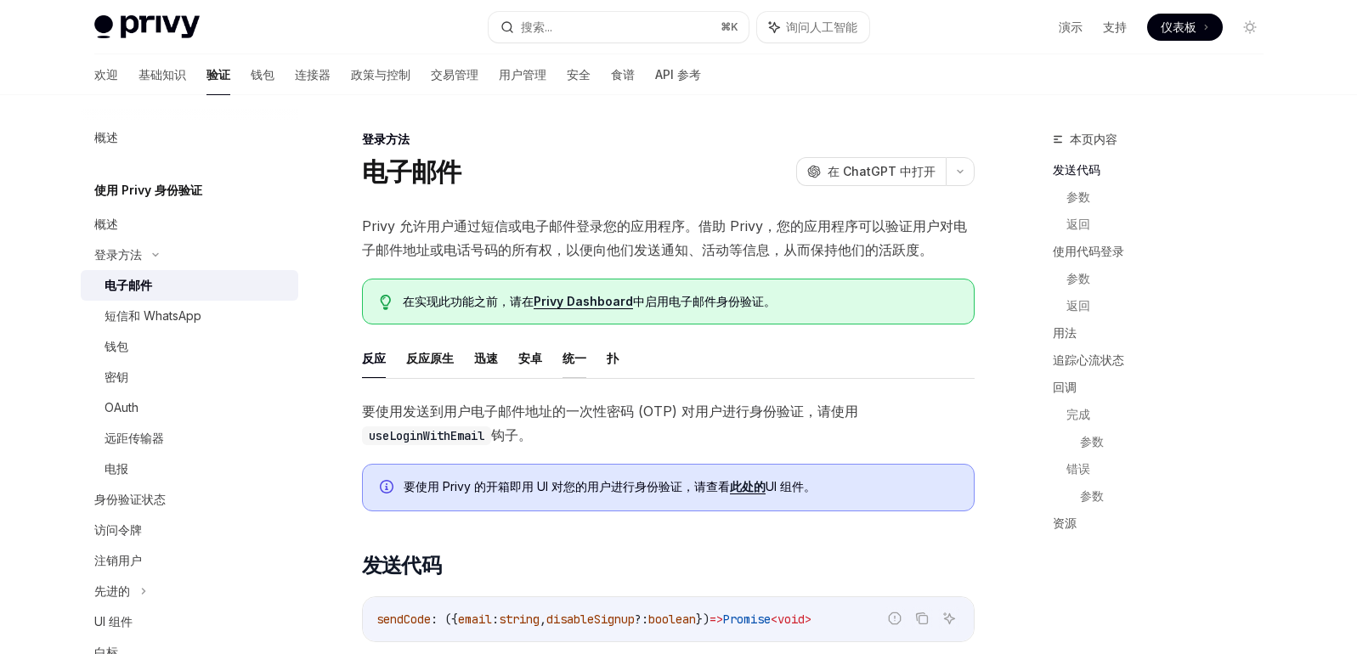
click at [569, 363] on font "统一" at bounding box center [575, 358] width 24 height 14
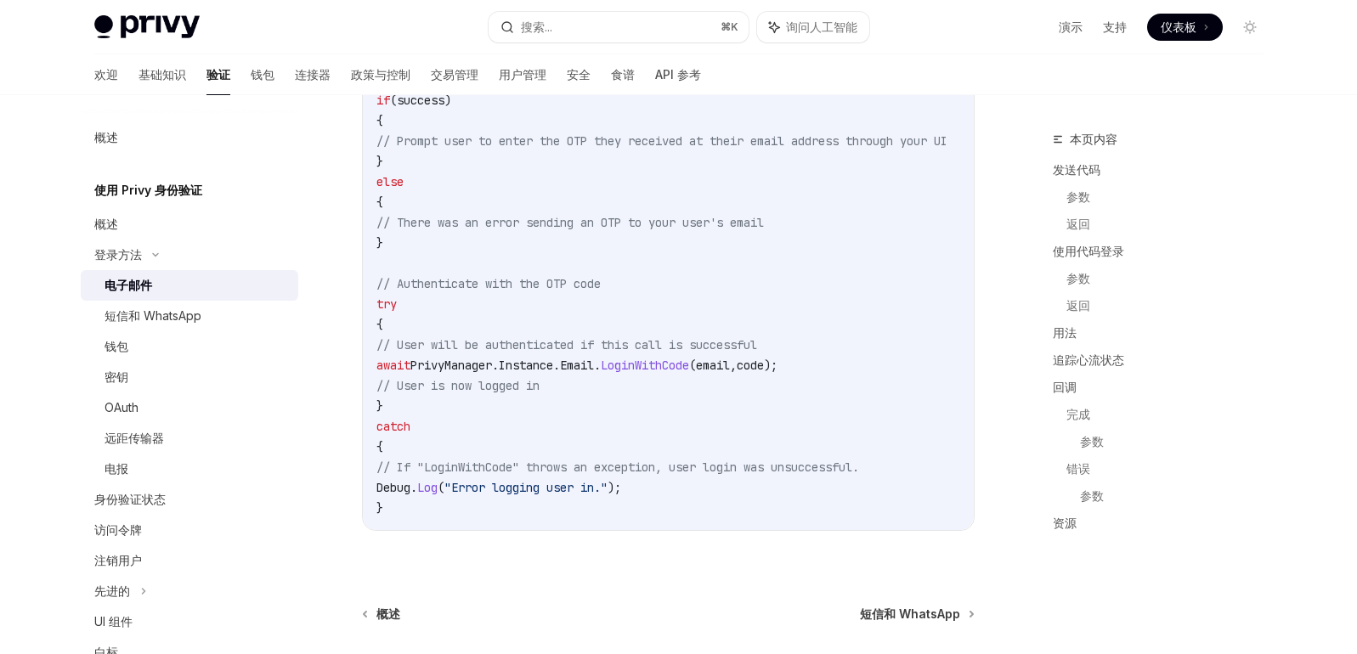
scroll to position [1470, 0]
click at [655, 76] on font "API 参考" at bounding box center [678, 74] width 46 height 14
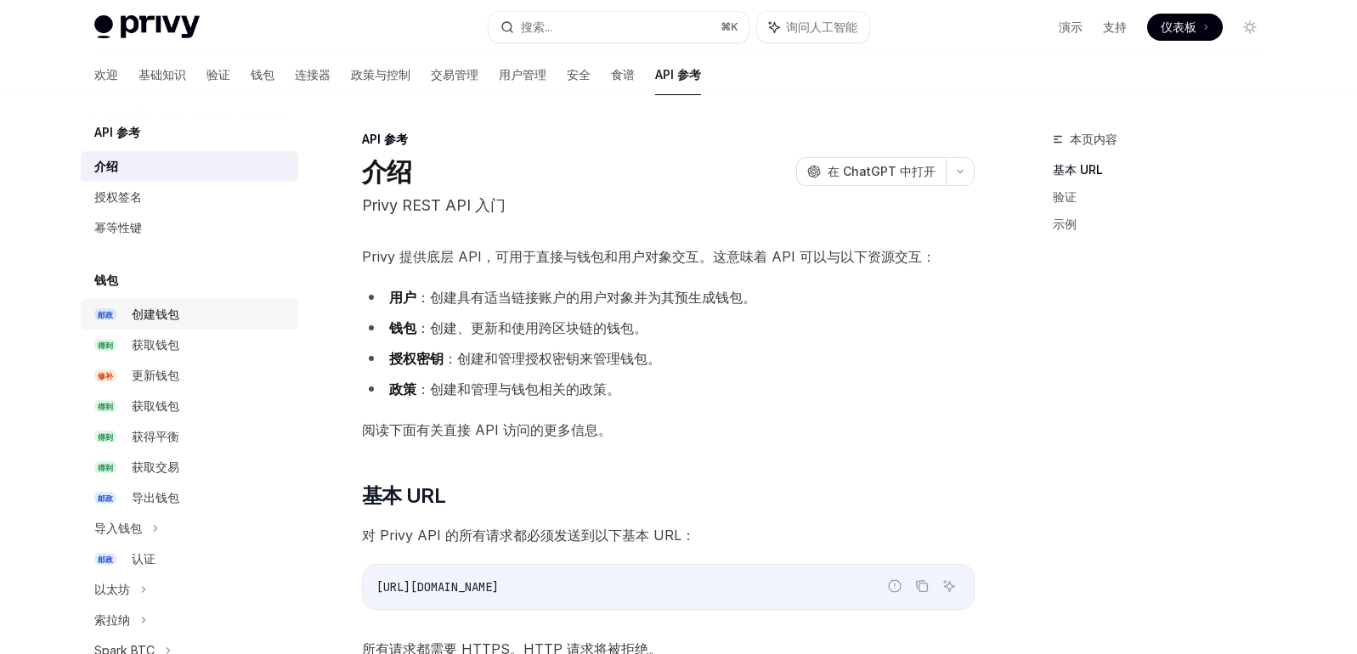
click at [180, 314] on div "创建钱包" at bounding box center [210, 314] width 156 height 20
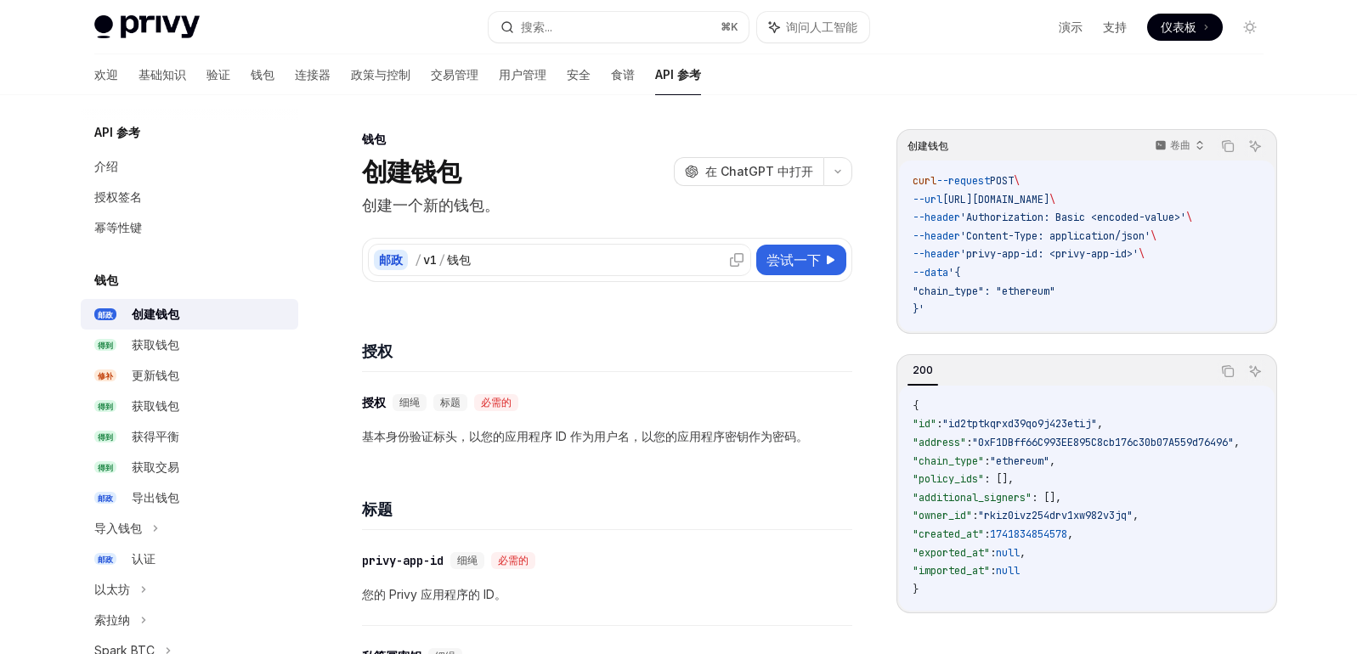
click at [556, 261] on div "/ v1 / 钱包" at bounding box center [580, 260] width 331 height 17
click at [814, 263] on font "尝试一下" at bounding box center [793, 260] width 54 height 17
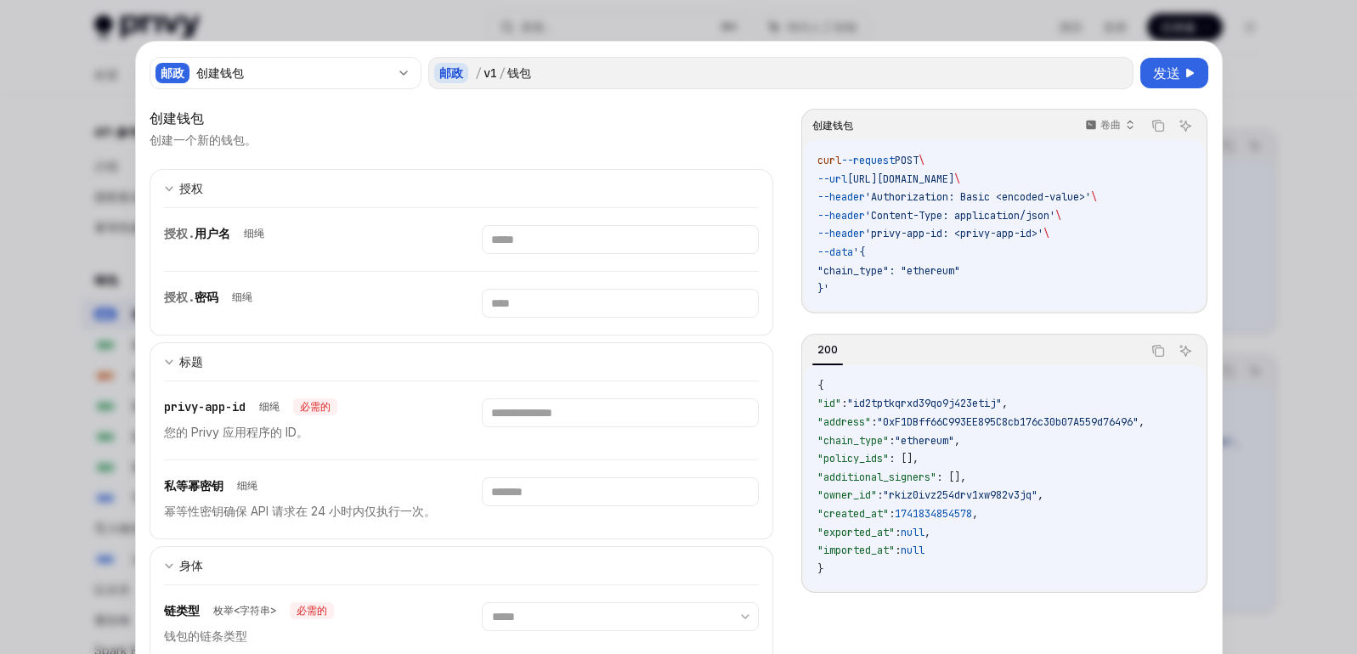
drag, startPoint x: 1050, startPoint y: 183, endPoint x: 985, endPoint y: 178, distance: 65.6
click at [960, 178] on span "--url [URL][DOMAIN_NAME] \" at bounding box center [888, 179] width 143 height 14
copy span "/v1/wallets"
click at [82, 92] on div at bounding box center [678, 327] width 1357 height 654
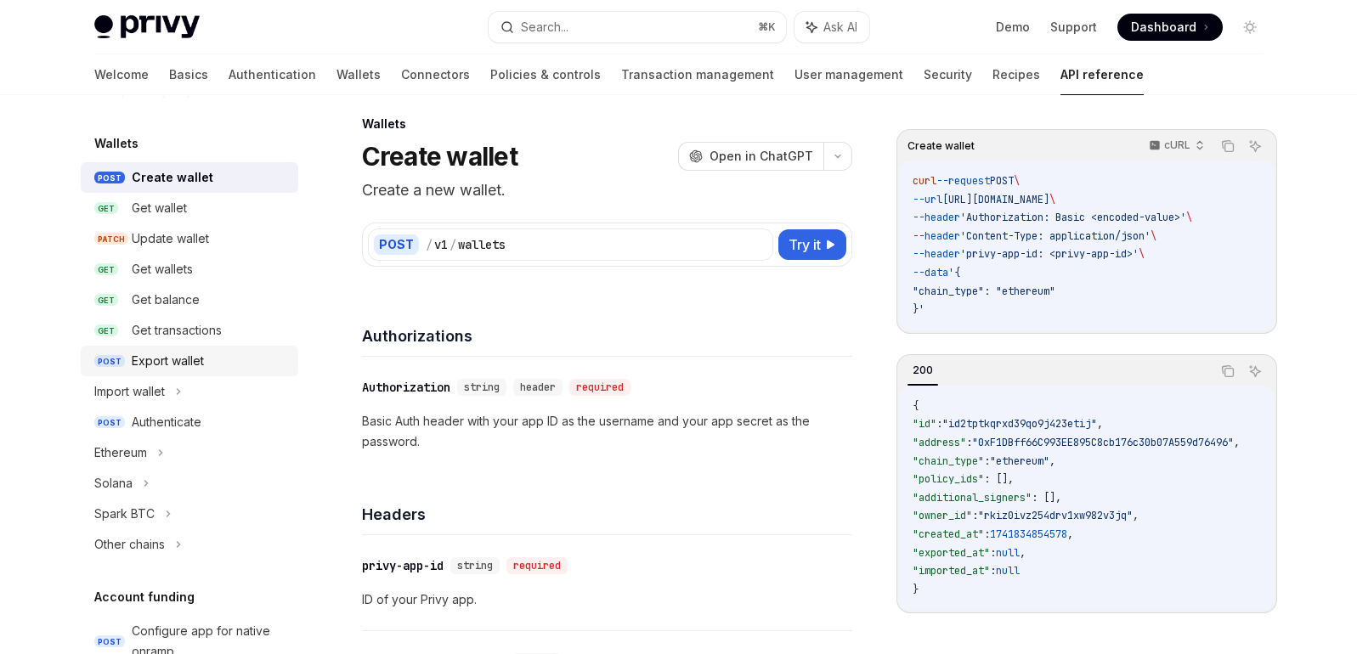
scroll to position [139, 0]
click at [563, 118] on div "Wallets" at bounding box center [607, 124] width 490 height 17
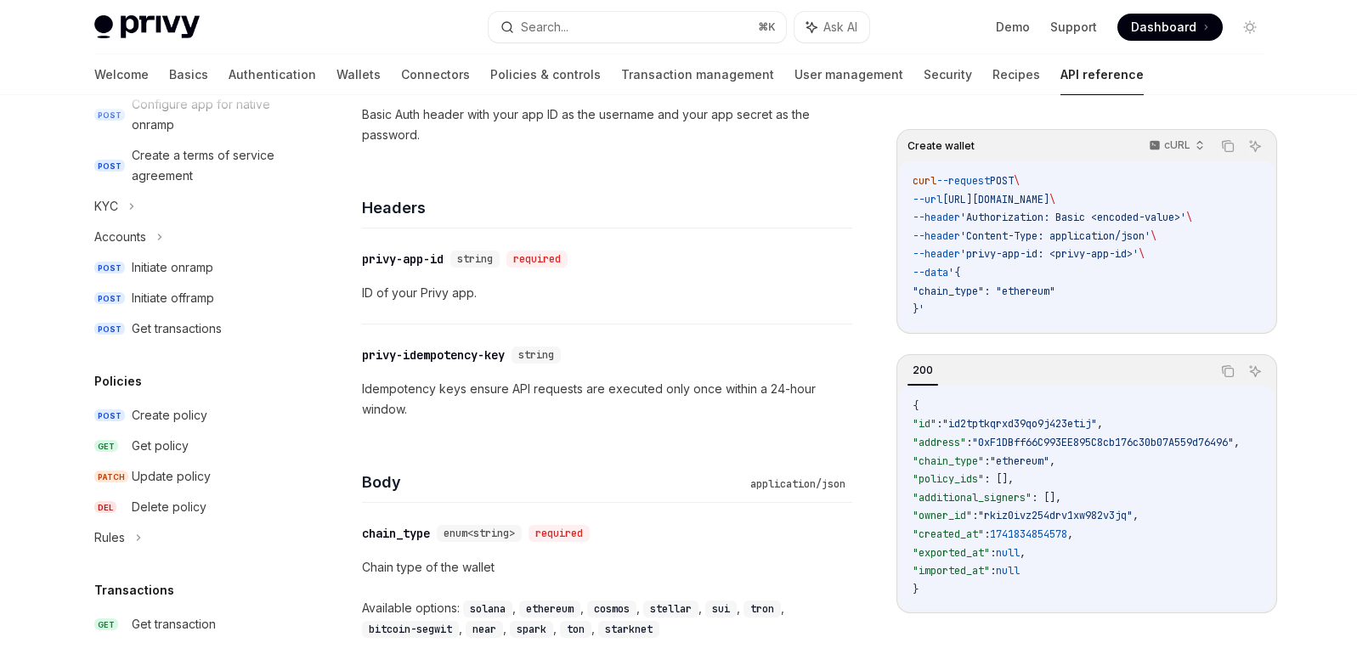
scroll to position [0, 0]
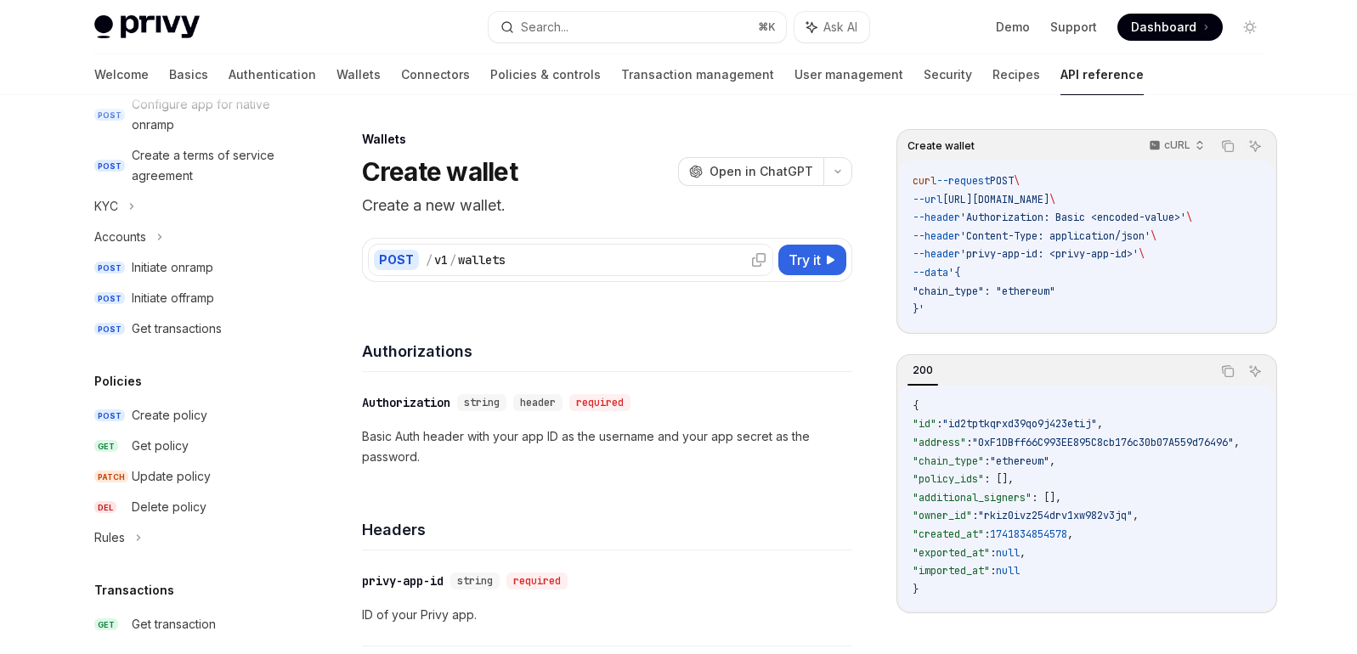
click at [515, 260] on div "/ v1 / wallets" at bounding box center [597, 260] width 342 height 17
drag, startPoint x: 1151, startPoint y: 198, endPoint x: 1083, endPoint y: 201, distance: 67.2
click at [1055, 201] on span "--url [URL][DOMAIN_NAME] \" at bounding box center [984, 200] width 143 height 14
copy span "/v1/wallets"
click at [1233, 372] on icon "Copy the contents from the code block" at bounding box center [1228, 372] width 14 height 14
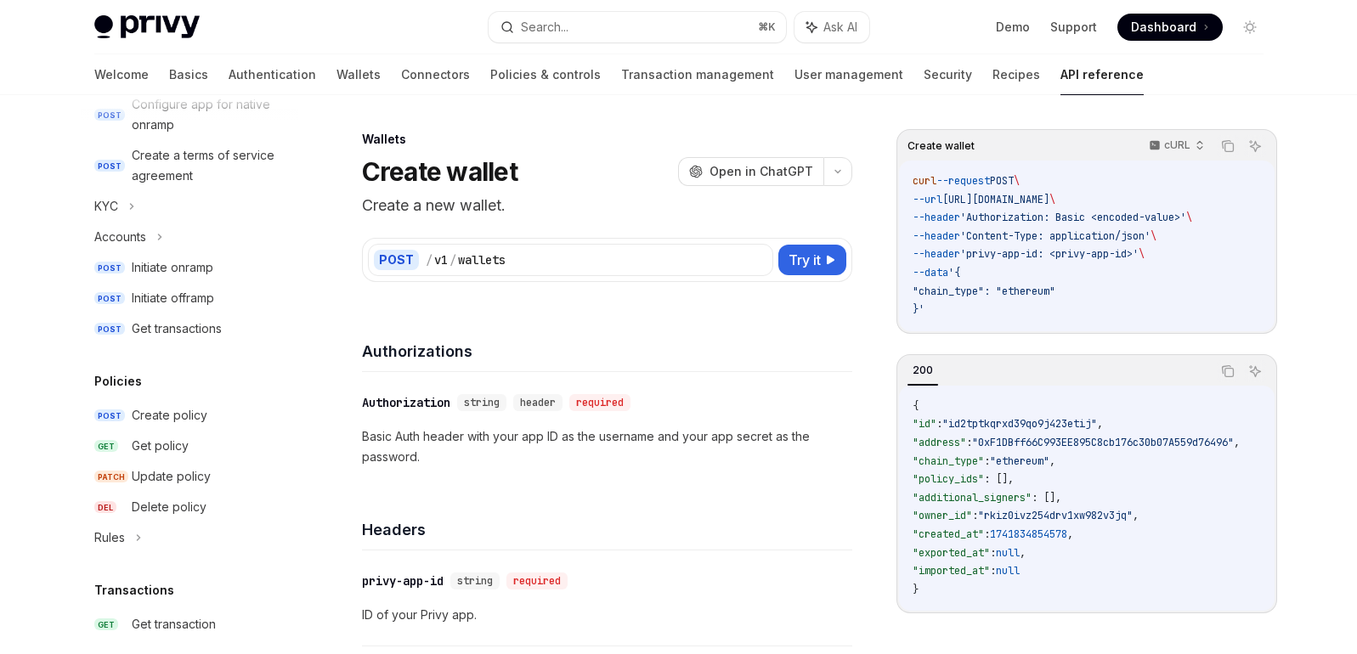
click at [927, 440] on span ""address"" at bounding box center [940, 443] width 54 height 14
click at [1221, 370] on icon "Copy the contents from the code block" at bounding box center [1228, 372] width 14 height 14
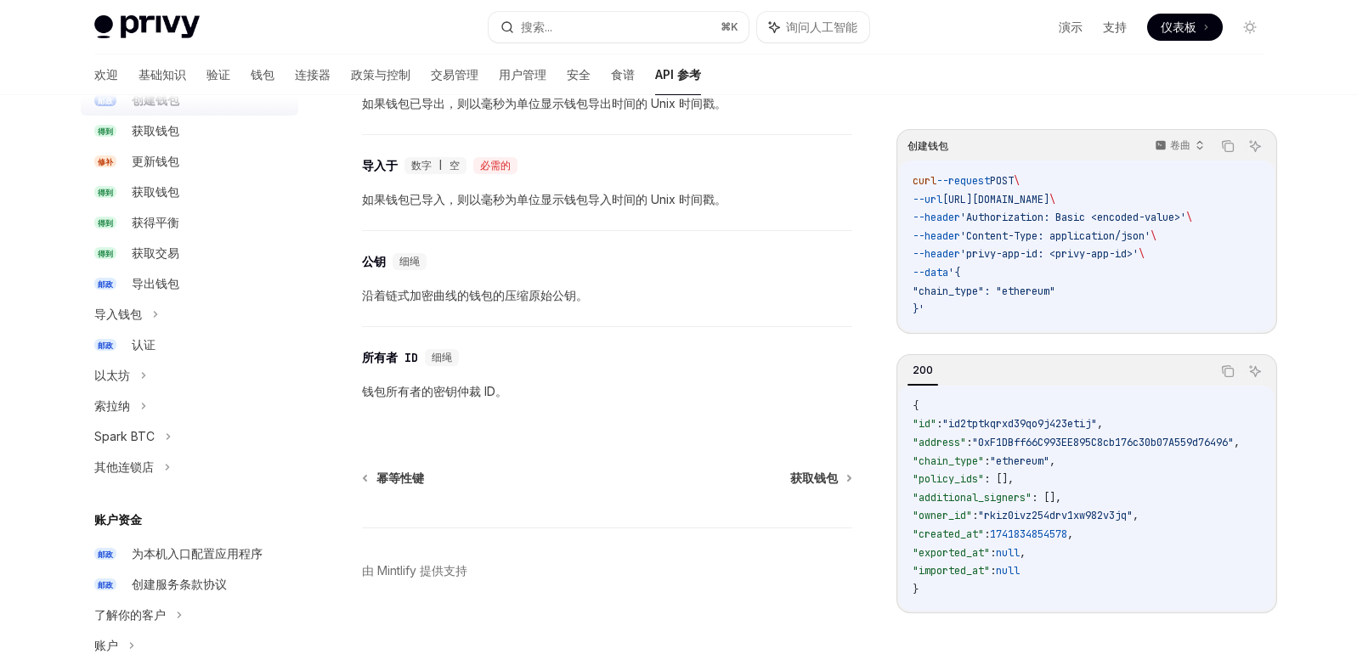
scroll to position [150, 0]
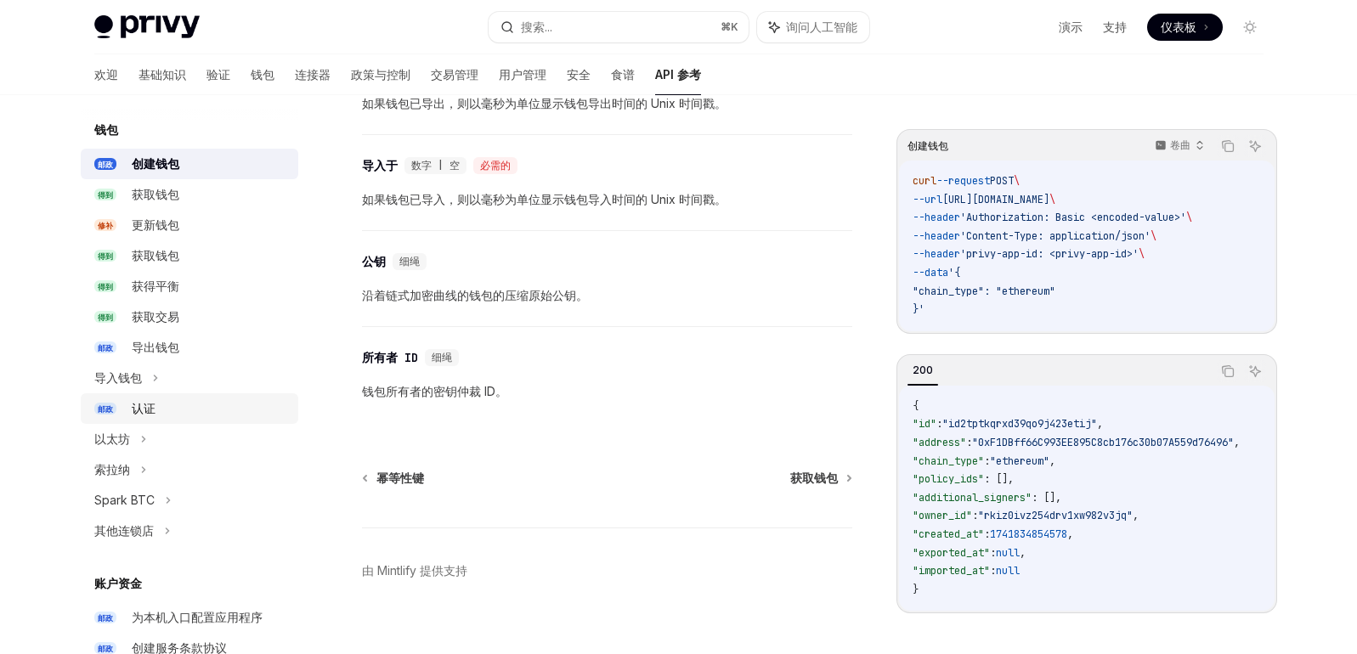
click at [139, 408] on font "认证" at bounding box center [144, 408] width 24 height 14
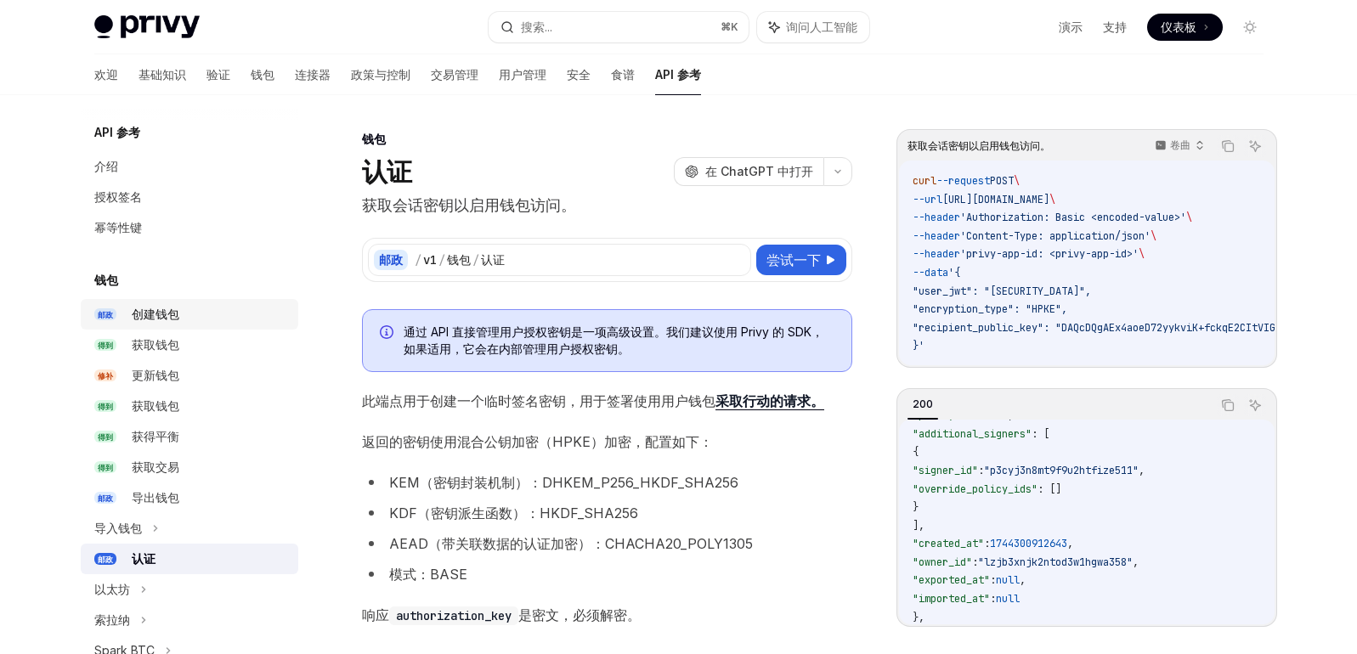
click at [167, 315] on font "创建钱包" at bounding box center [156, 314] width 48 height 14
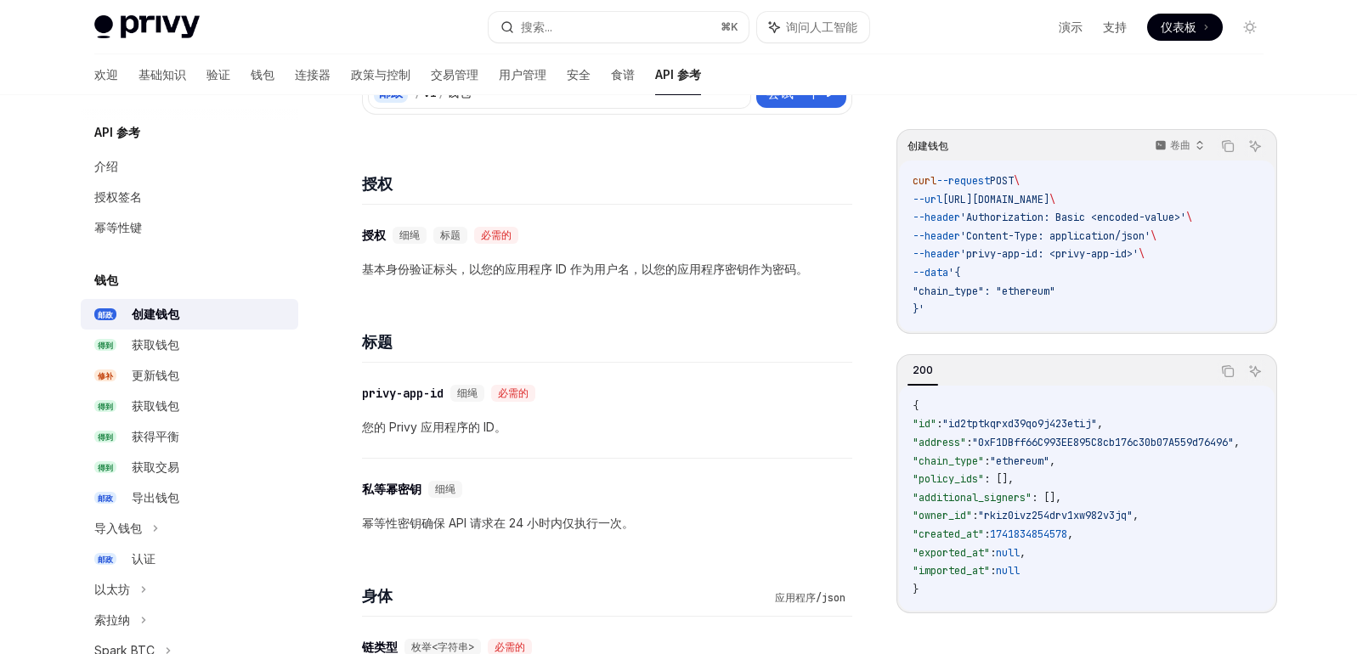
scroll to position [181, 0]
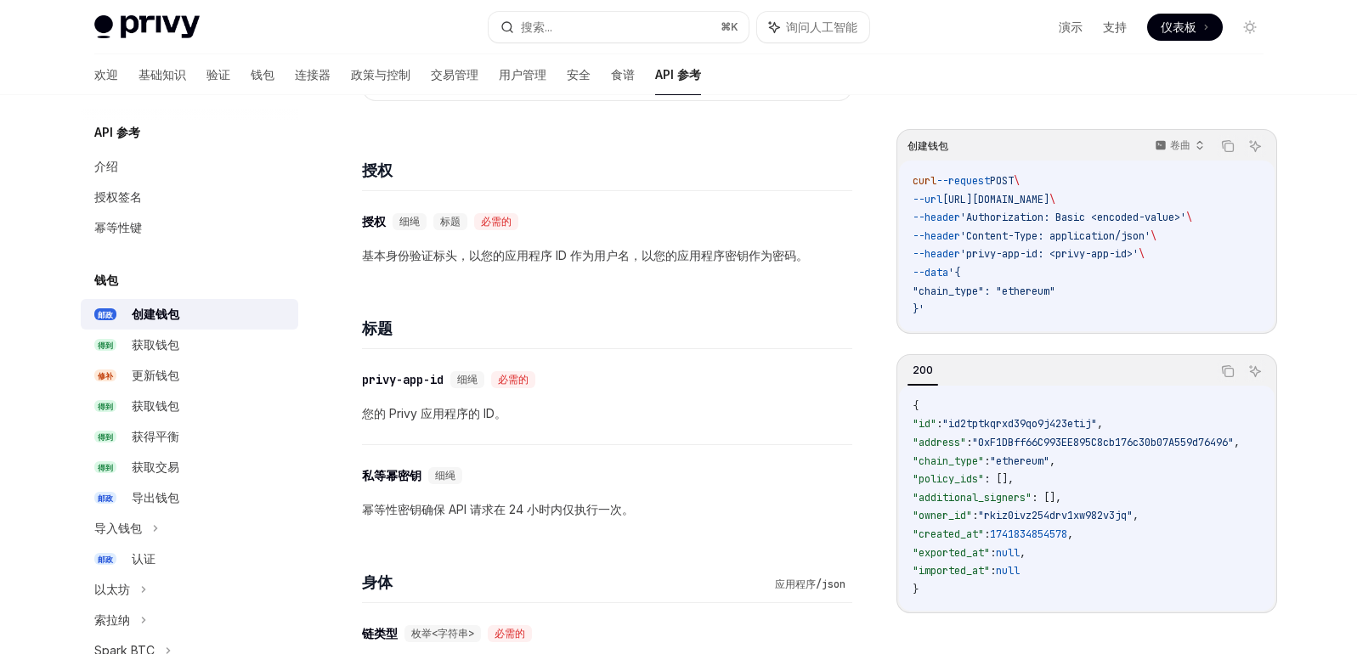
click at [1172, 23] on font "仪表板" at bounding box center [1179, 27] width 36 height 14
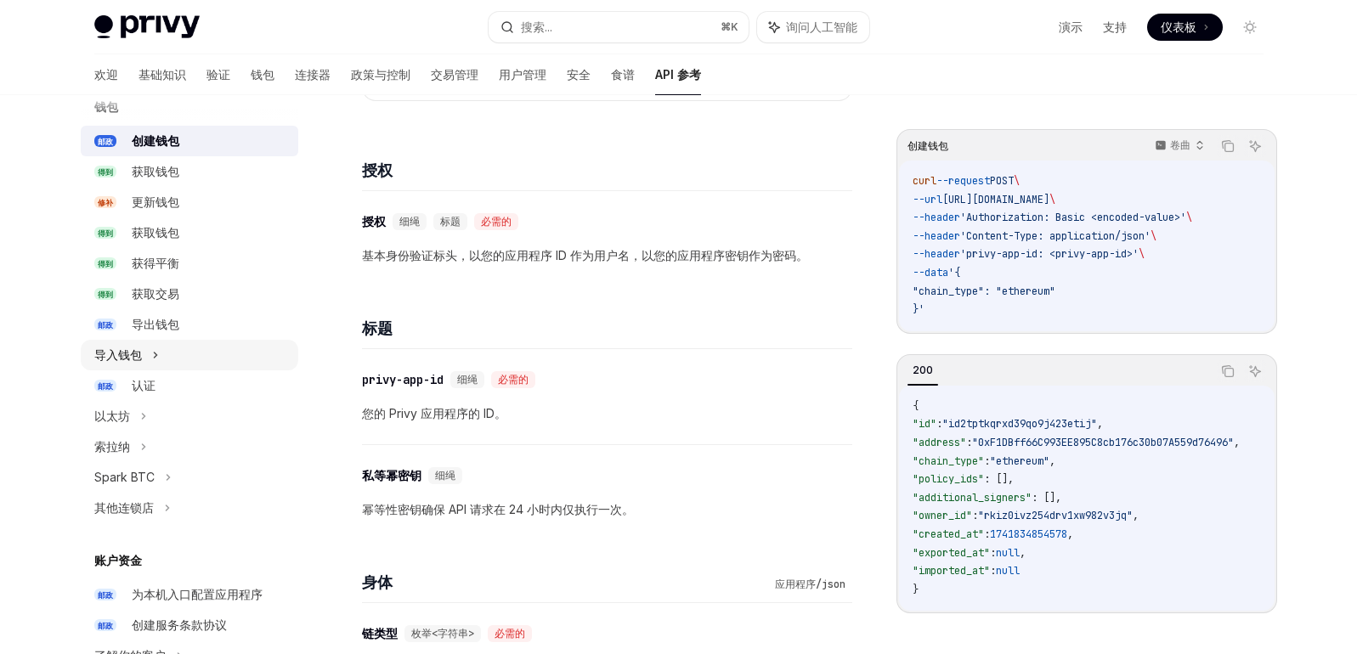
scroll to position [172, 0]
click at [161, 385] on div "认证" at bounding box center [210, 386] width 156 height 20
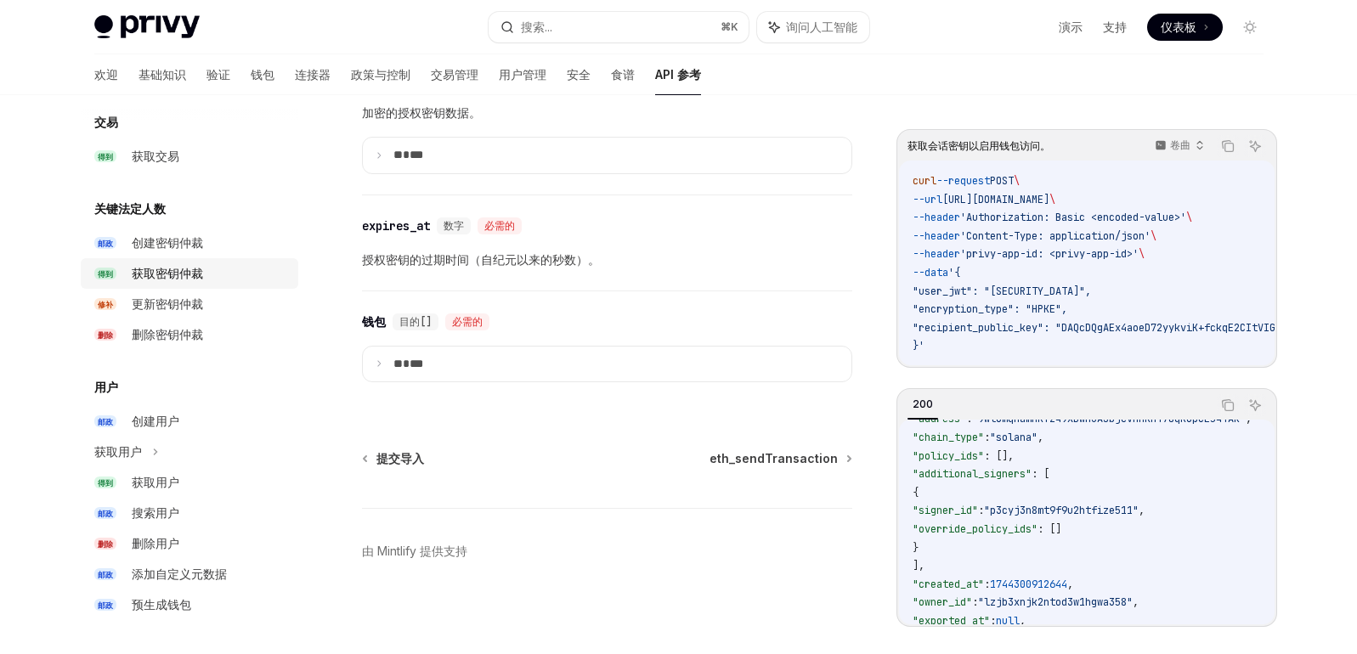
scroll to position [1468, 0]
click at [178, 605] on font "预生成钱包" at bounding box center [161, 604] width 59 height 14
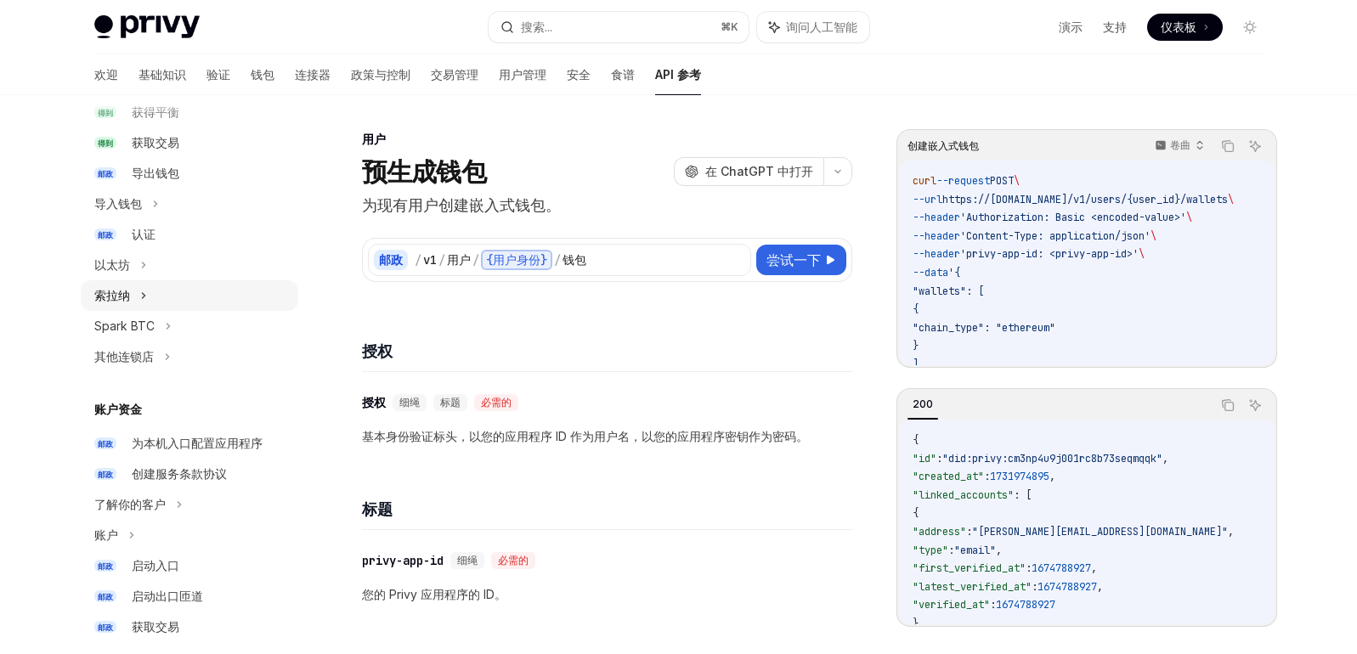
scroll to position [258, 0]
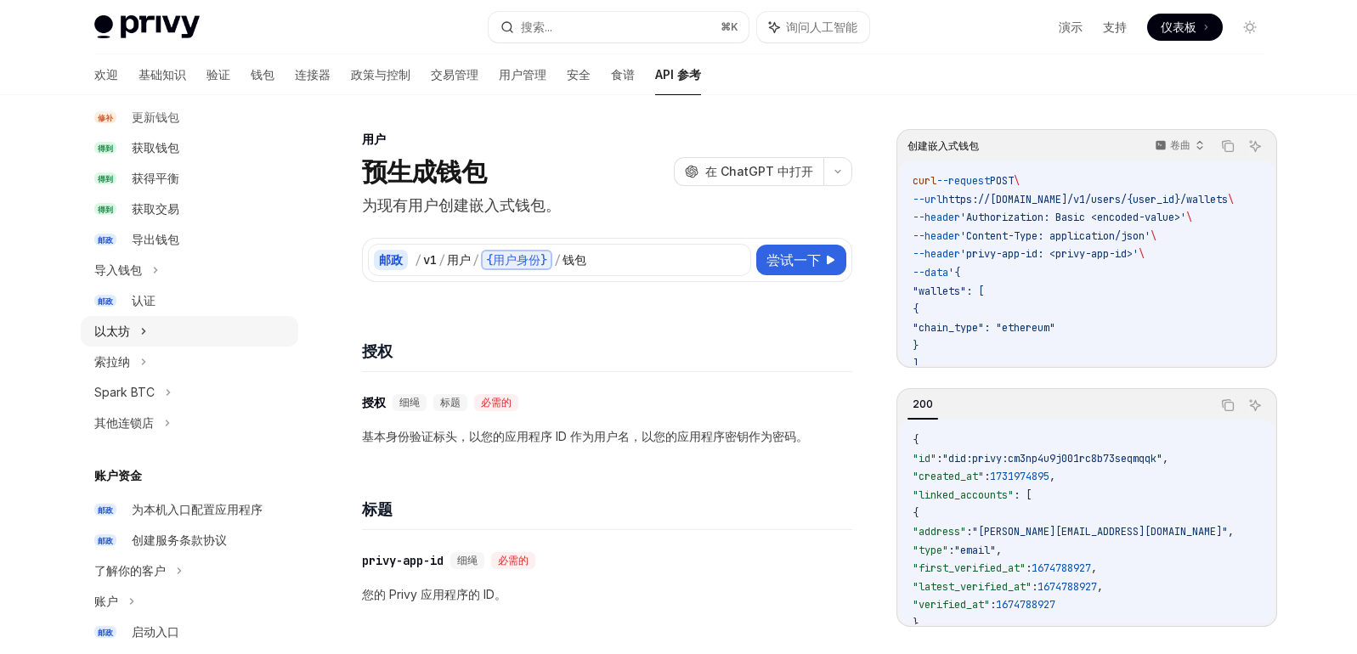
click at [131, 337] on div "以太坊" at bounding box center [190, 331] width 218 height 31
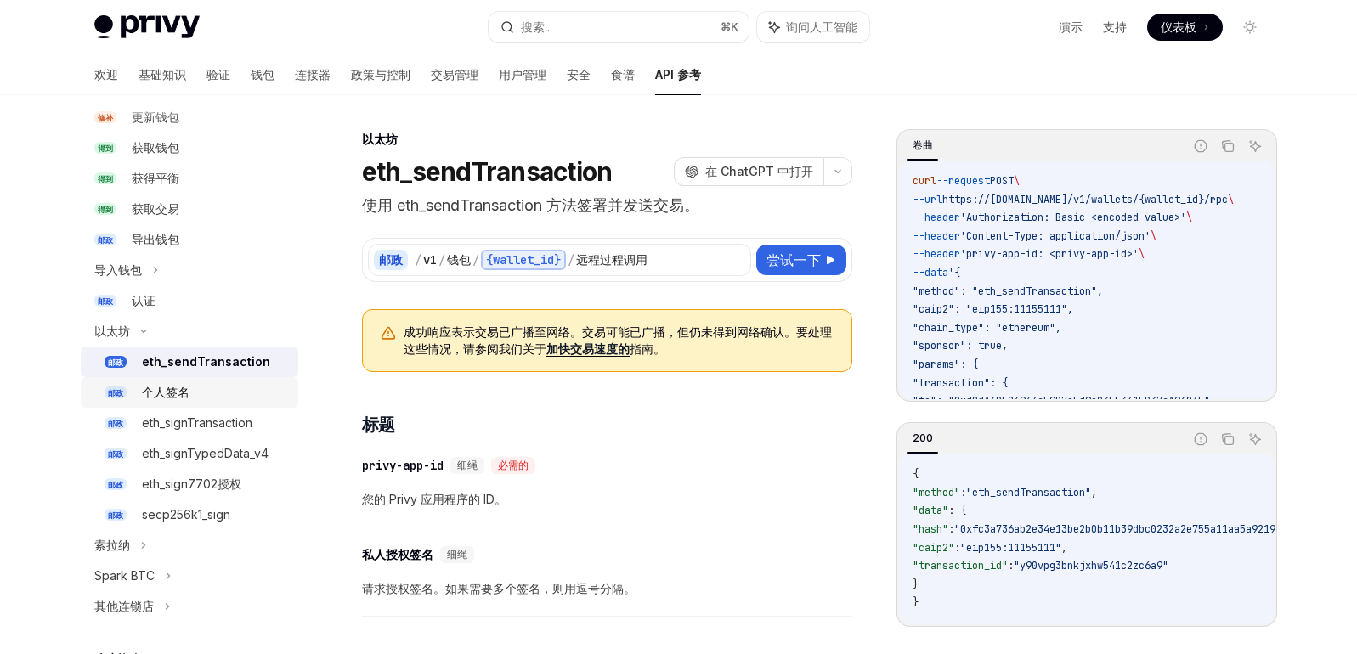
click at [176, 387] on font "个人签名" at bounding box center [166, 392] width 48 height 14
type textarea "*"
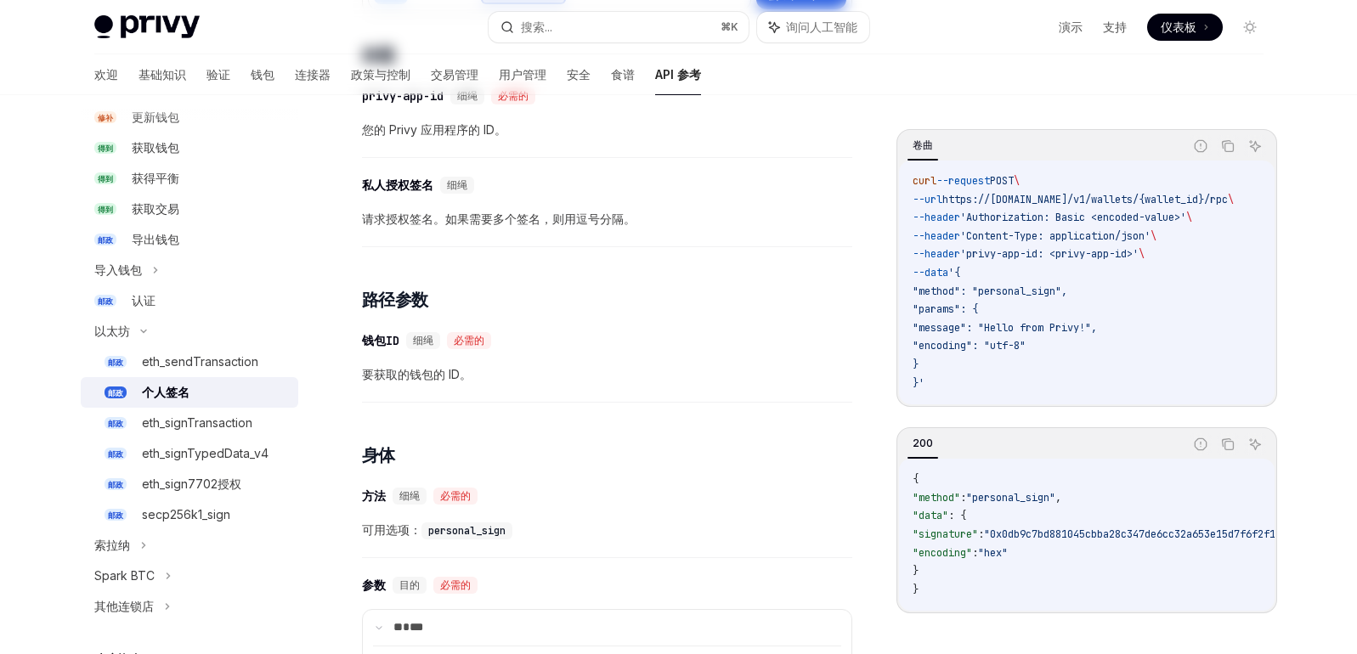
scroll to position [32, 0]
